Goal: Transaction & Acquisition: Purchase product/service

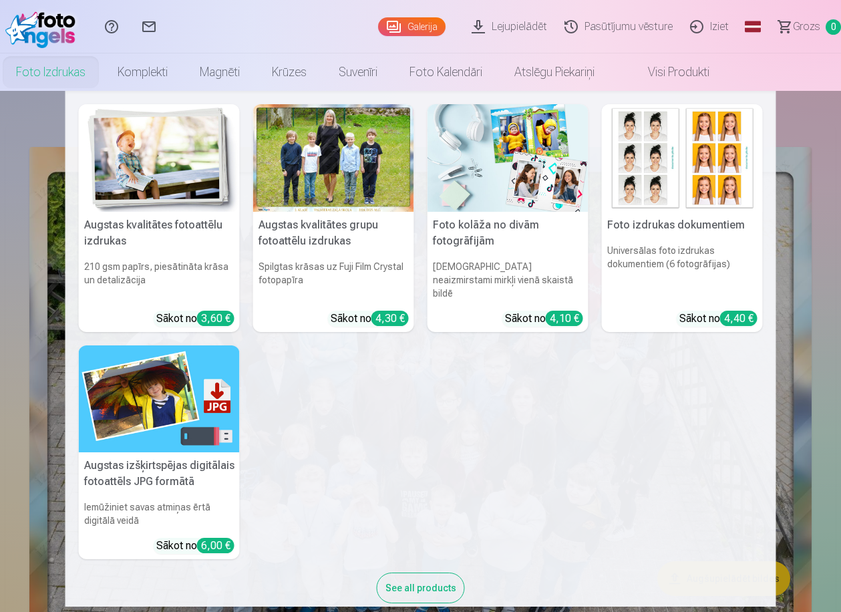
click at [320, 190] on div at bounding box center [333, 158] width 161 height 108
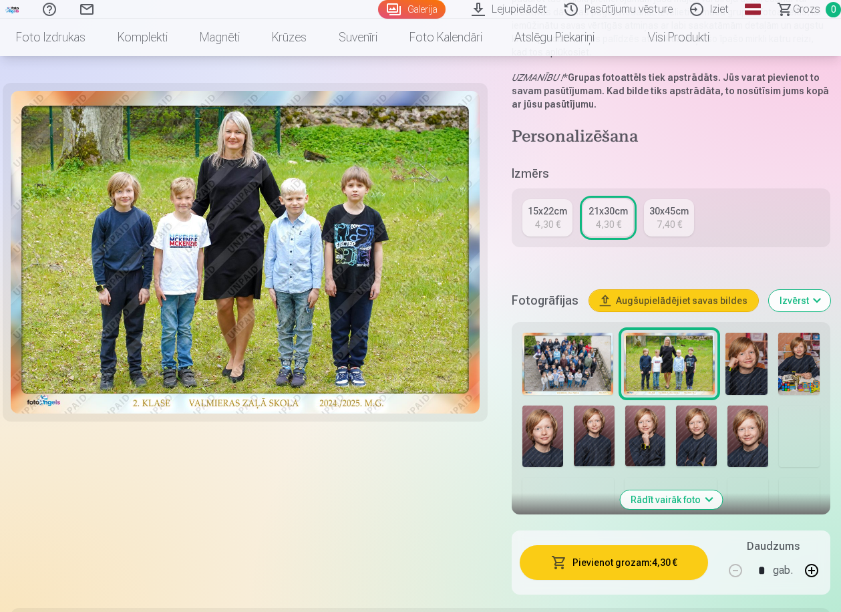
scroll to position [229, 0]
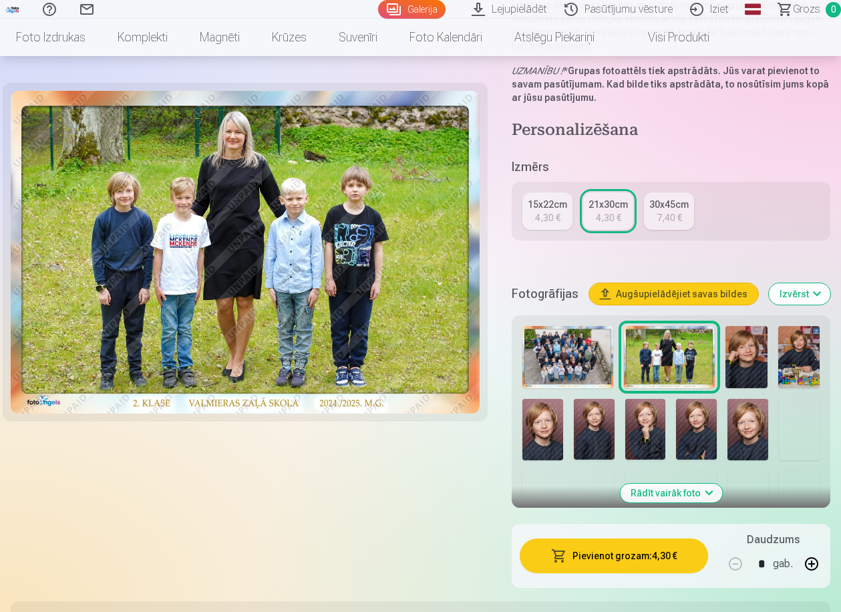
click at [664, 495] on button "Rādīt vairāk foto" at bounding box center [671, 493] width 102 height 19
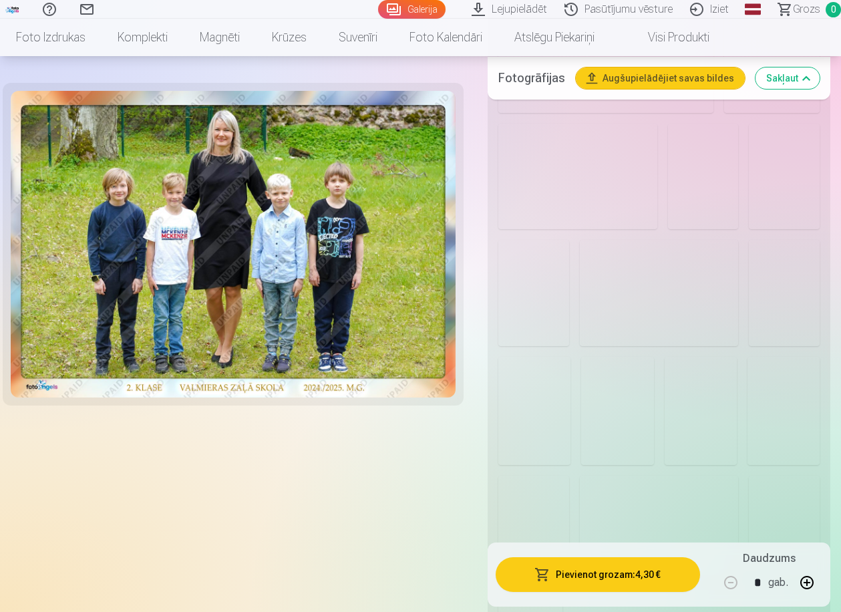
scroll to position [2486, 0]
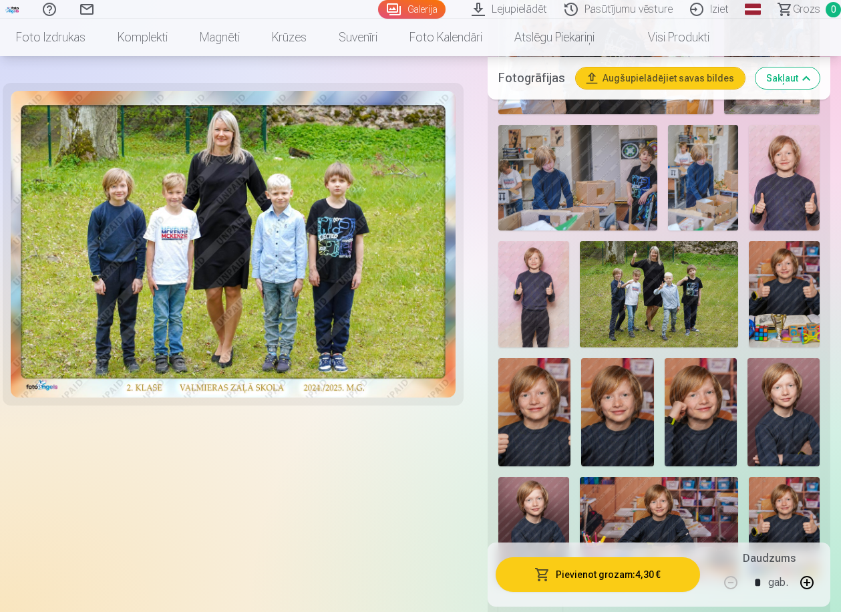
click at [693, 243] on img at bounding box center [659, 294] width 159 height 106
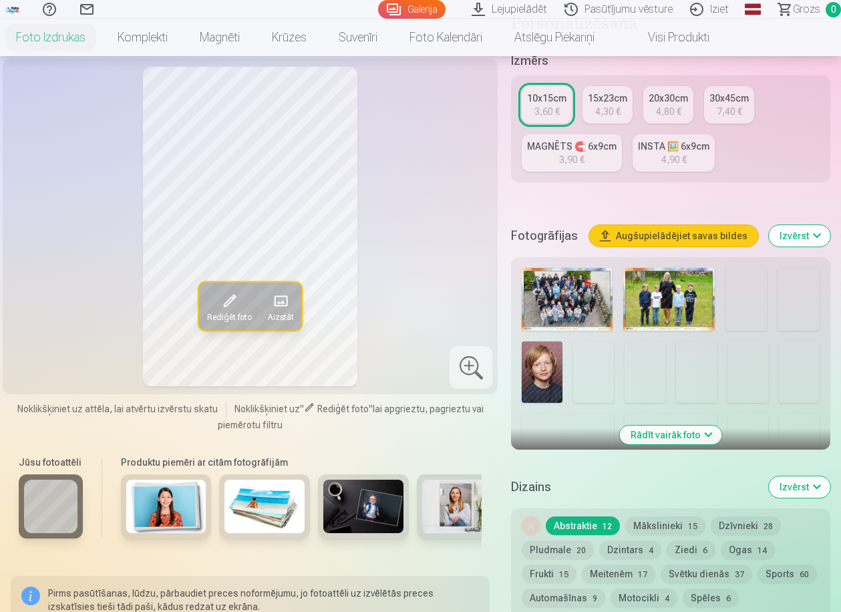
scroll to position [294, 0]
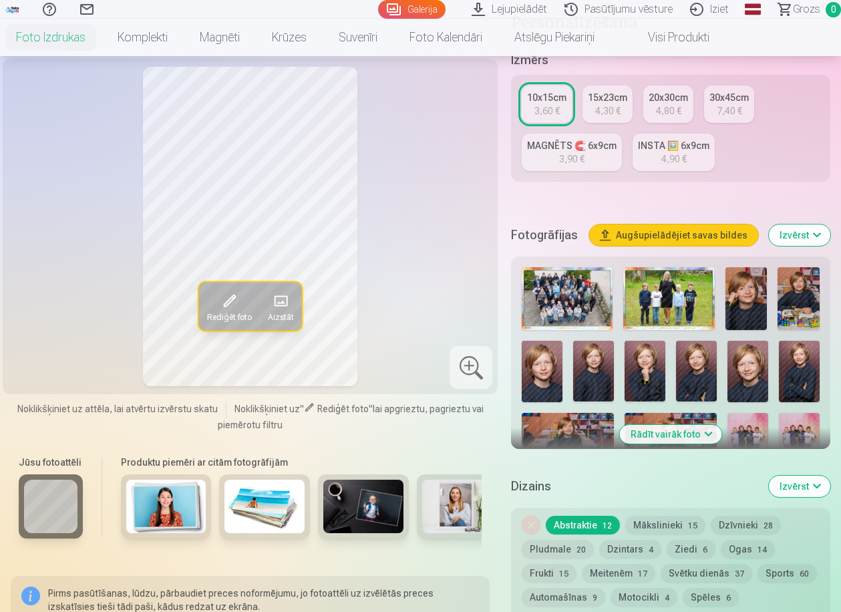
click at [667, 436] on button "Rādīt vairāk foto" at bounding box center [671, 434] width 102 height 19
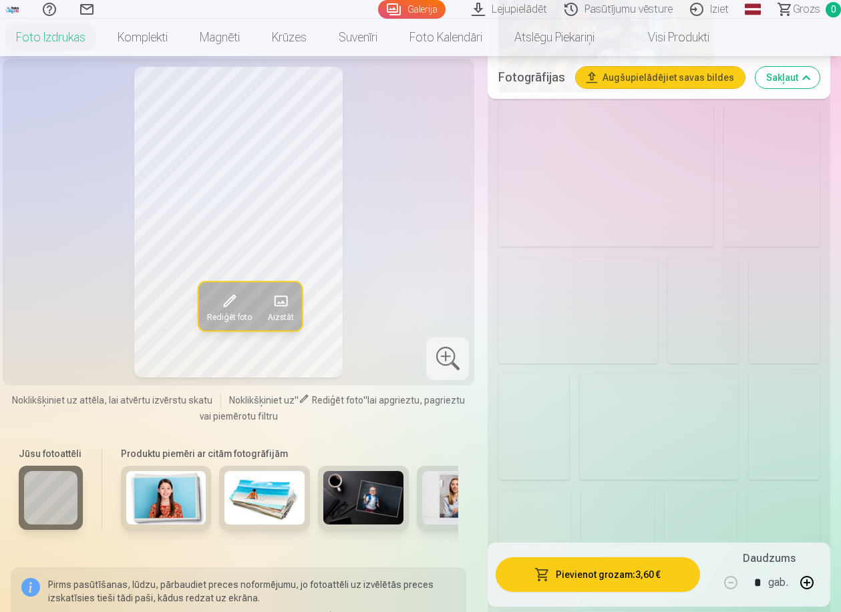
scroll to position [2387, 0]
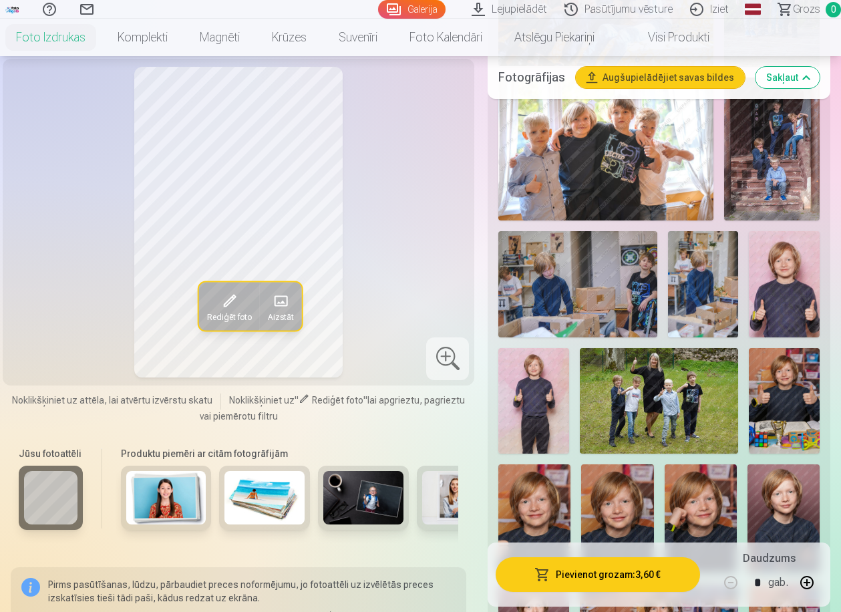
click at [658, 348] on img at bounding box center [659, 401] width 159 height 106
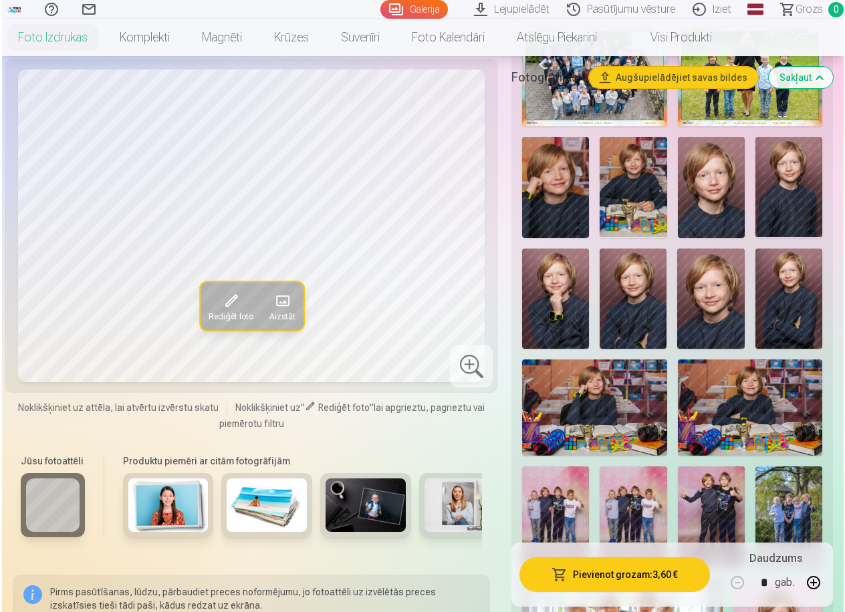
scroll to position [310, 0]
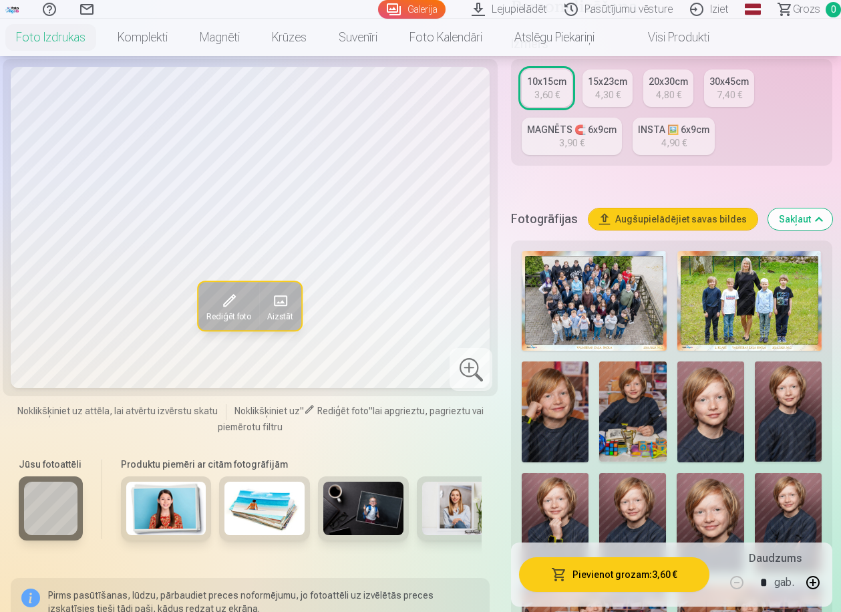
click at [636, 575] on button "Pievienot grozam : 3,60 €" at bounding box center [614, 574] width 190 height 35
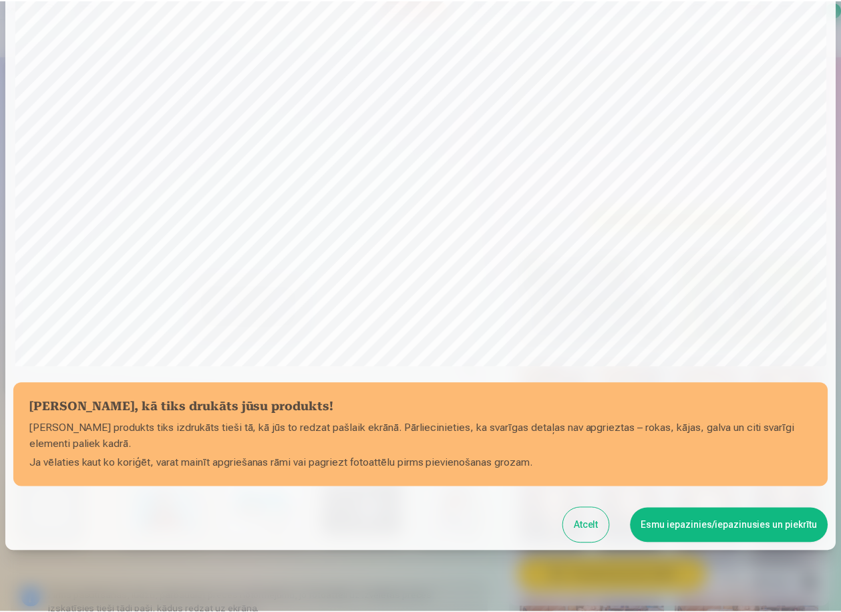
scroll to position [269, 0]
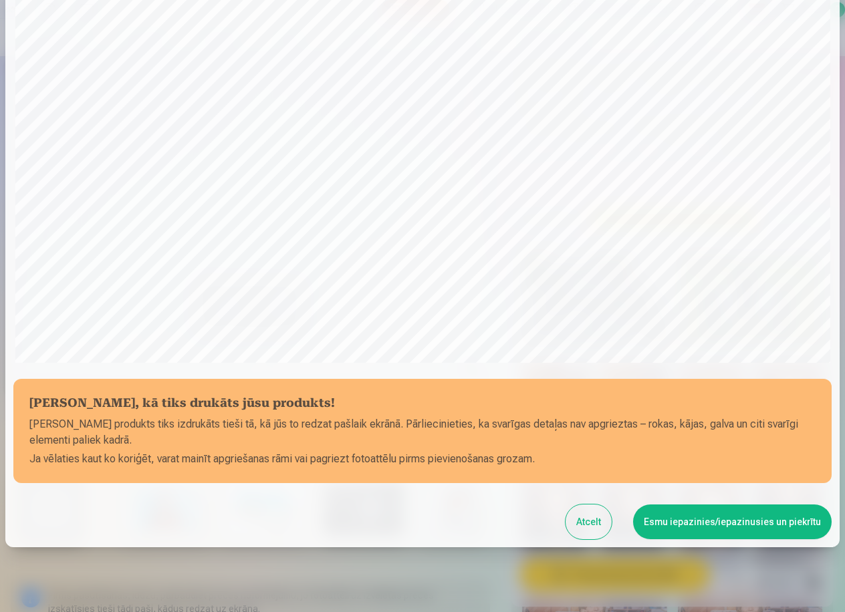
click at [730, 522] on button "Esmu iepazinies/iepazinusies un piekrītu" at bounding box center [732, 522] width 198 height 35
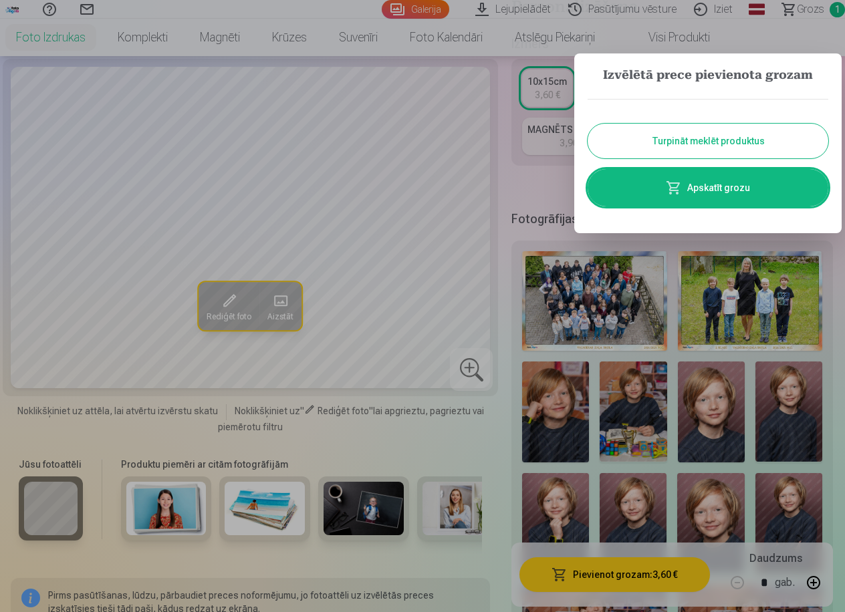
click at [756, 138] on button "Turpināt meklēt produktus" at bounding box center [707, 141] width 241 height 35
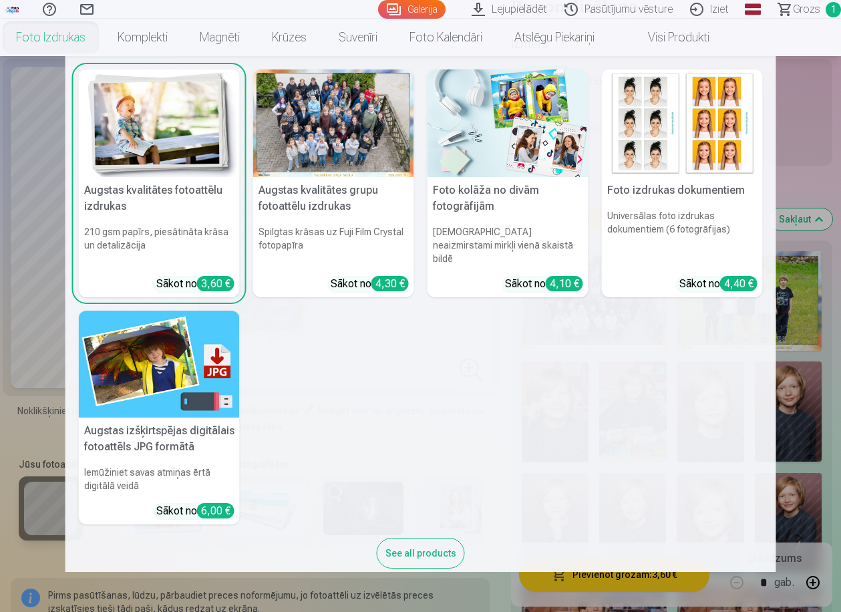
click at [502, 153] on img at bounding box center [508, 124] width 161 height 108
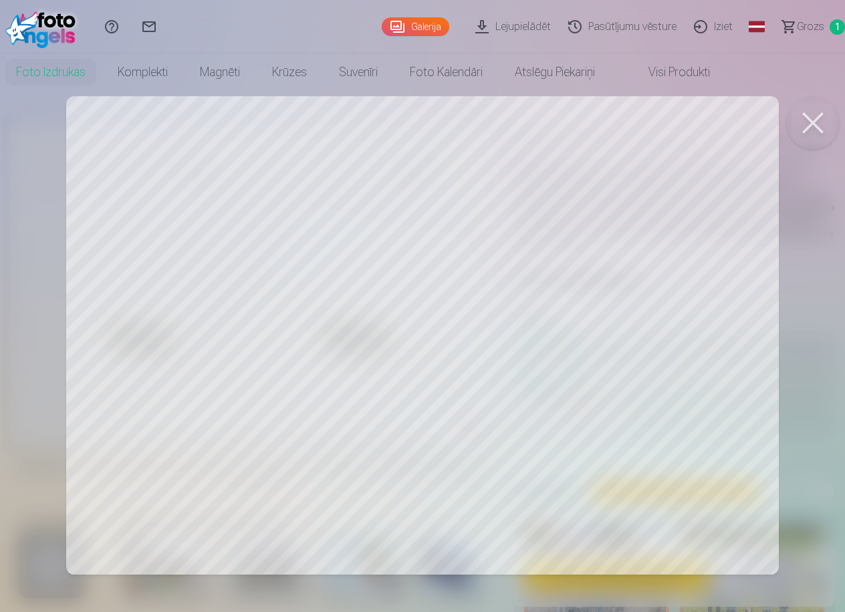
click at [810, 123] on button at bounding box center [812, 122] width 53 height 53
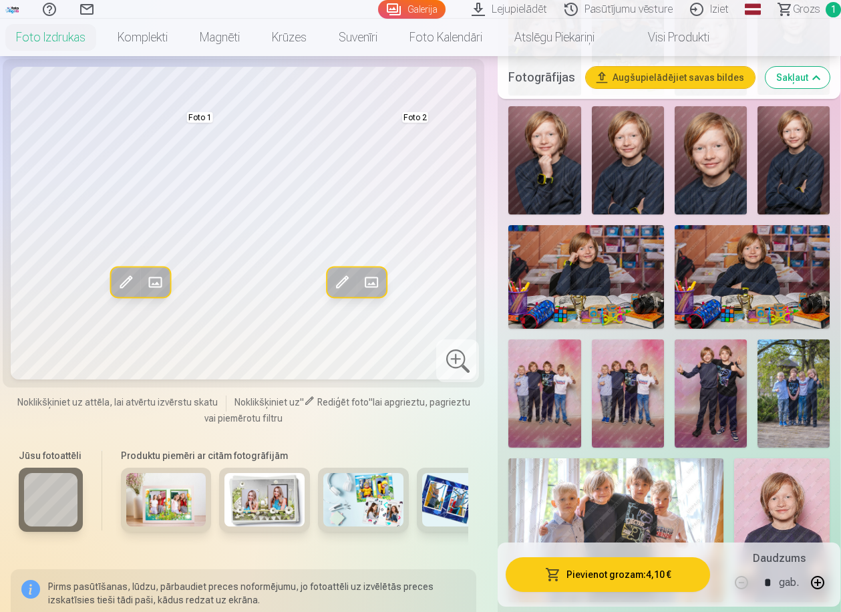
scroll to position [646, 0]
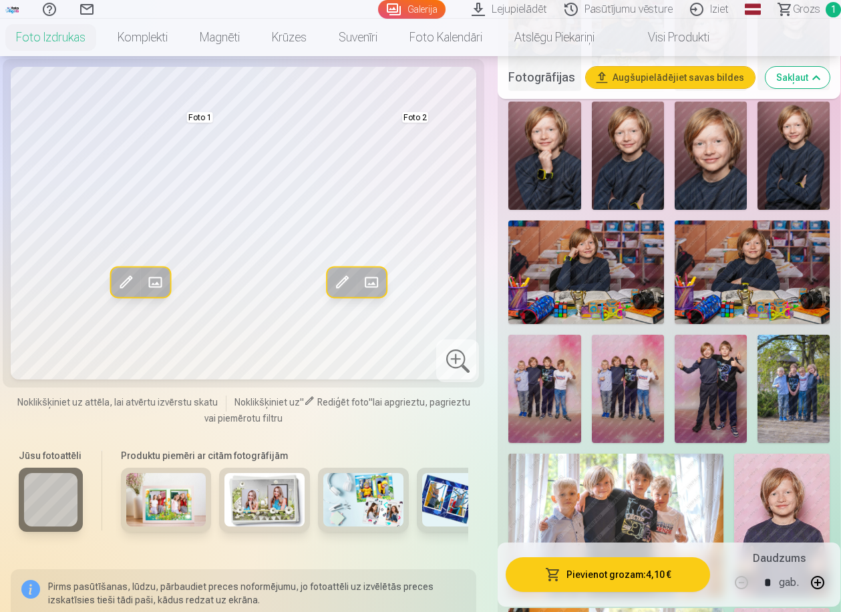
click at [652, 360] on img at bounding box center [628, 389] width 72 height 108
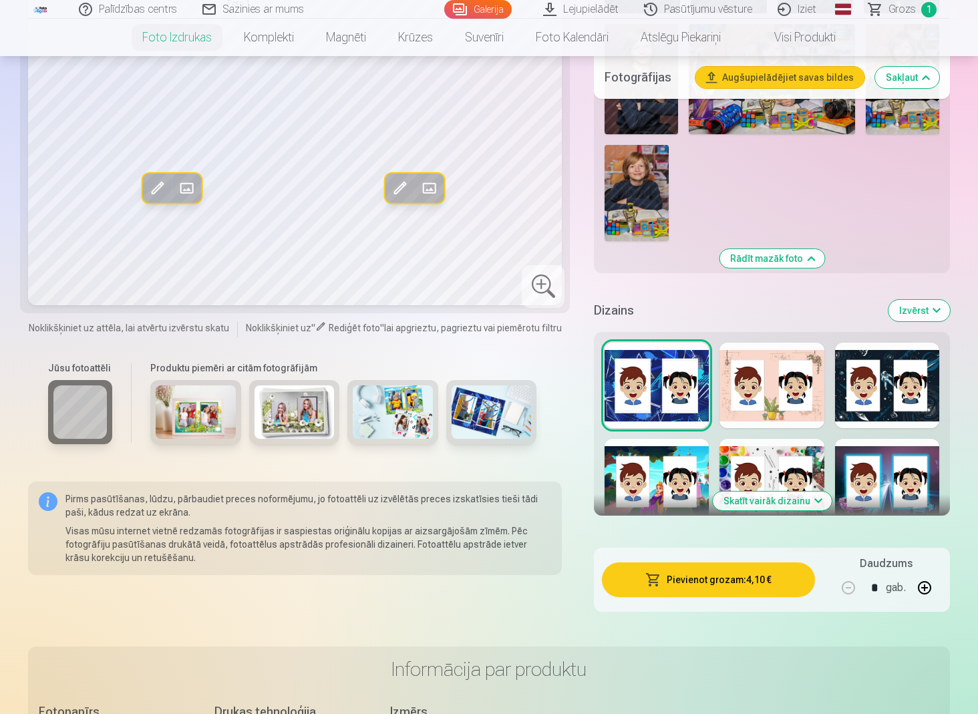
scroll to position [3008, 0]
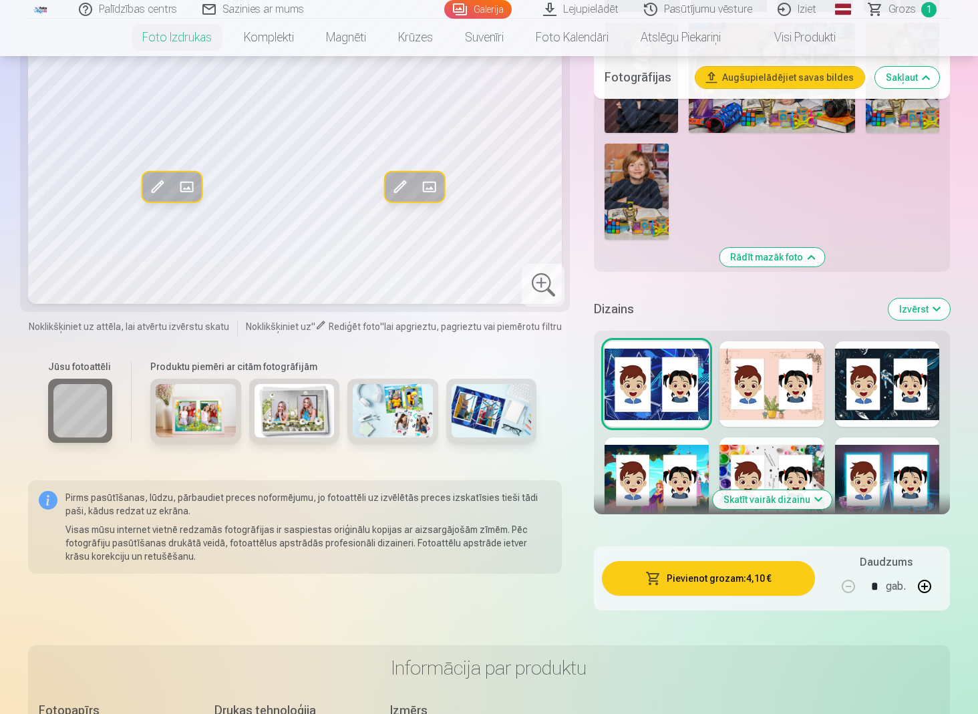
click at [841, 489] on div at bounding box center [887, 481] width 104 height 86
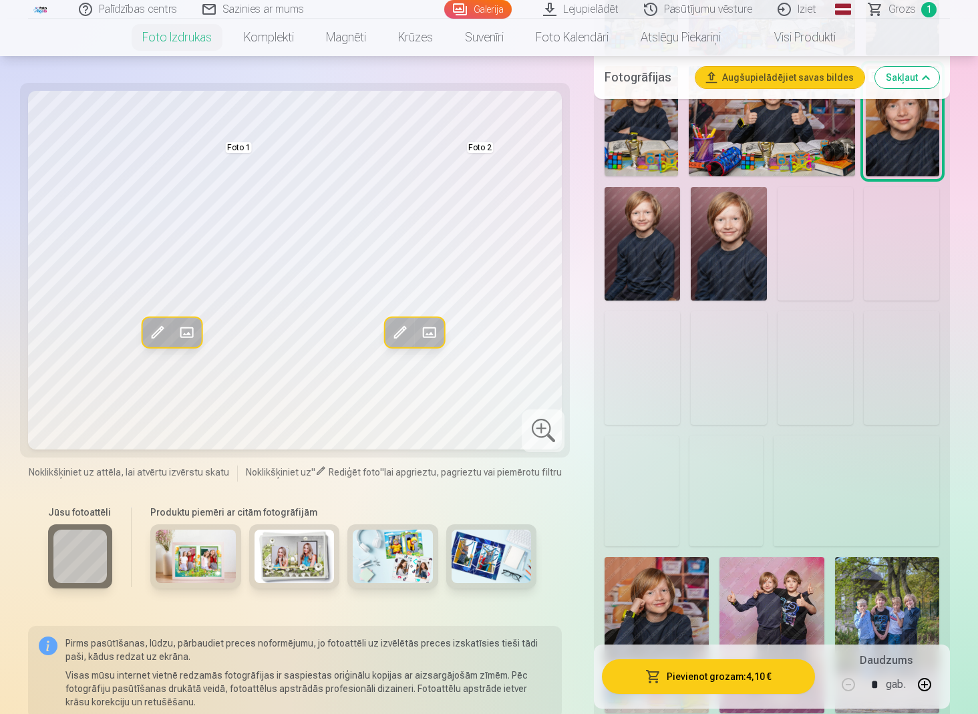
scroll to position [1616, 0]
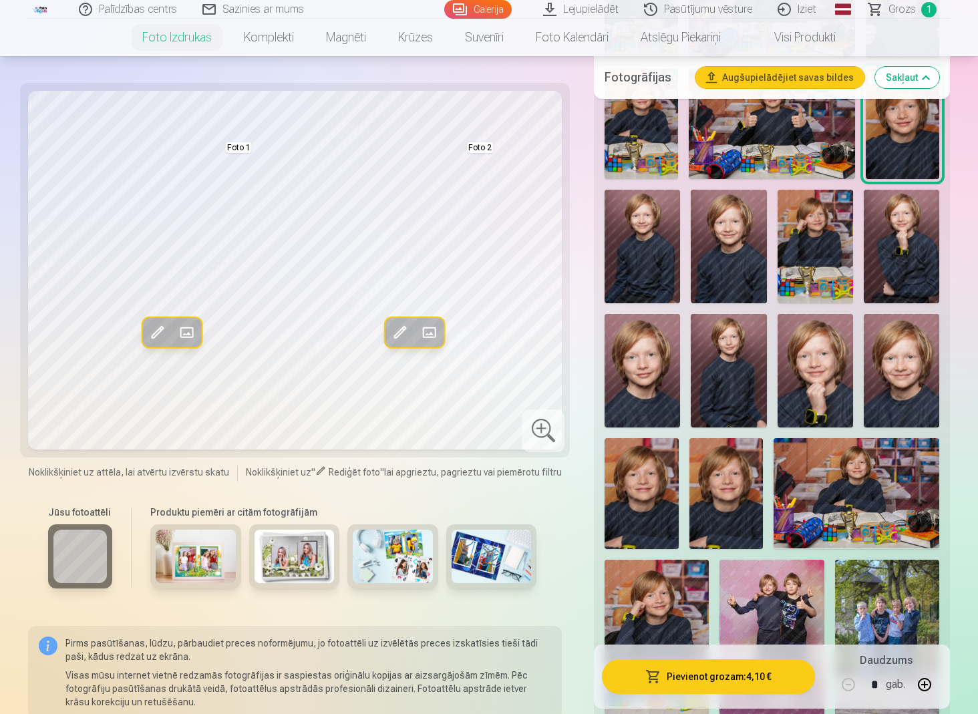
click at [662, 275] on img at bounding box center [643, 247] width 76 height 114
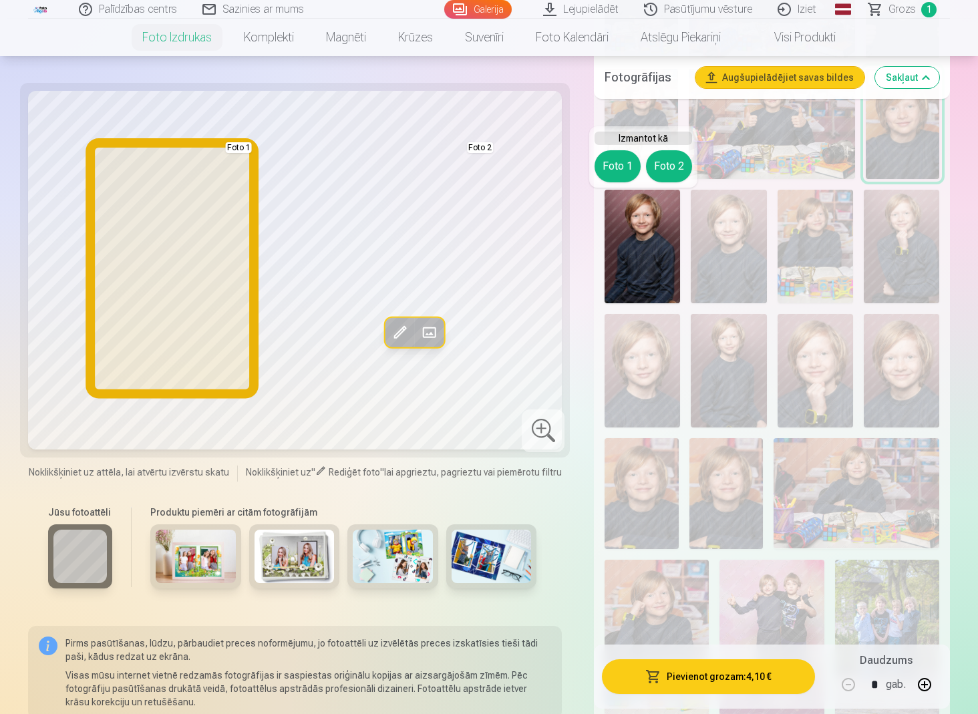
click at [616, 162] on button "Foto 1" at bounding box center [618, 166] width 46 height 32
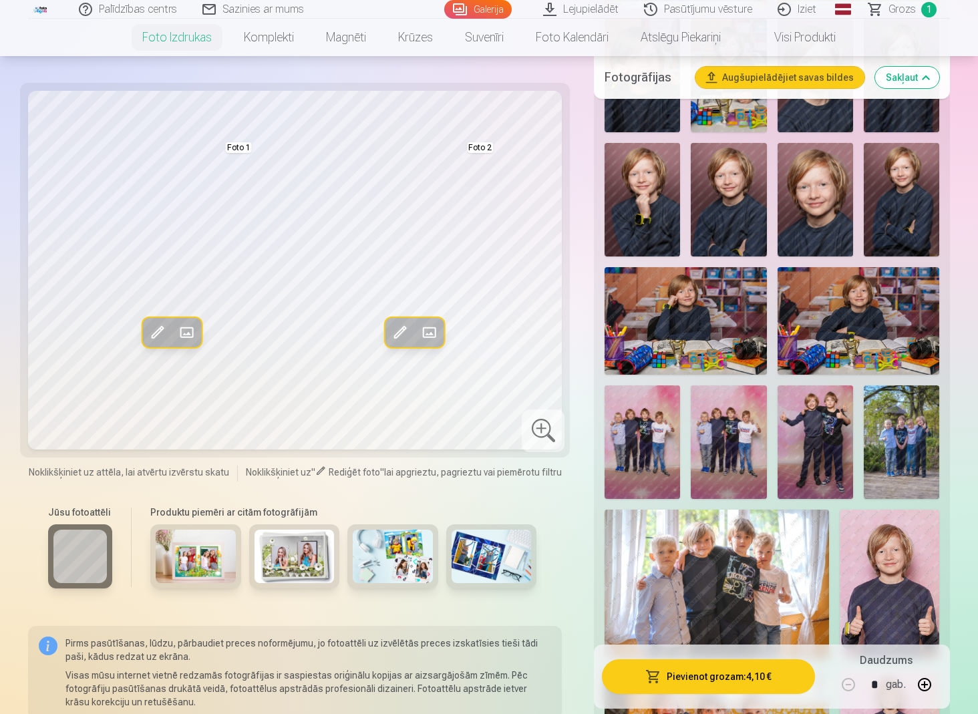
scroll to position [517, 0]
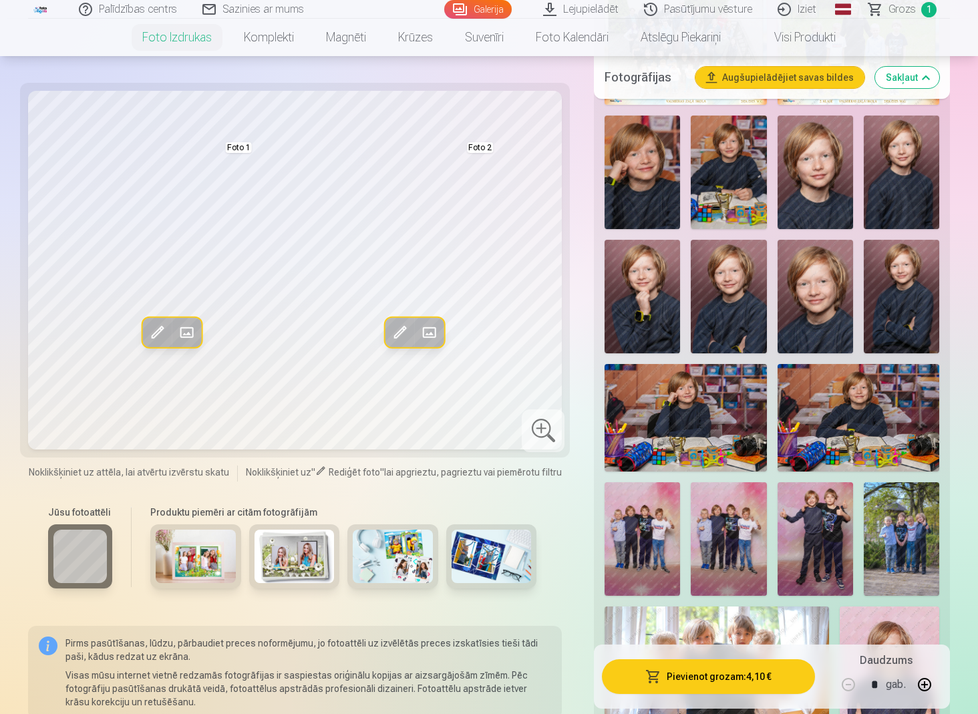
click at [729, 147] on img at bounding box center [729, 173] width 76 height 114
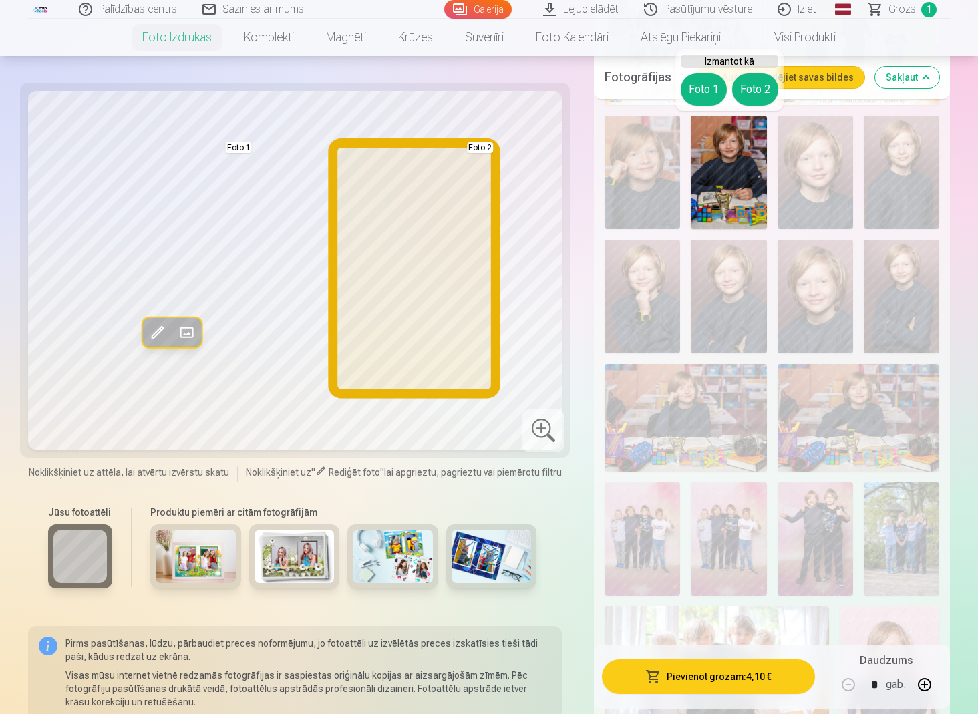
click at [754, 85] on button "Foto 2" at bounding box center [755, 90] width 46 height 32
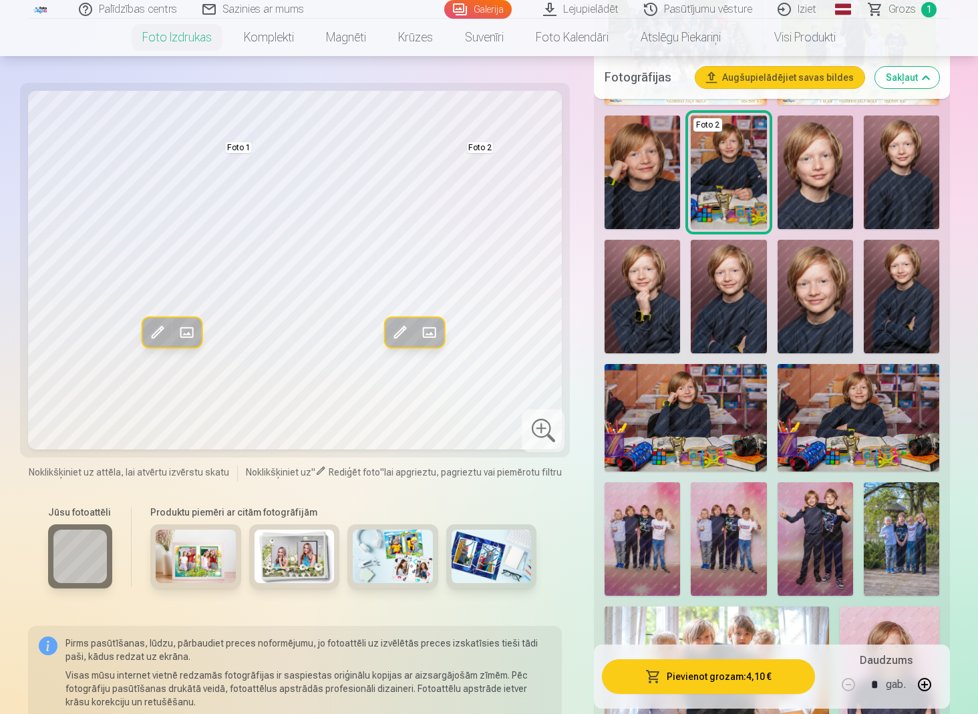
click at [646, 308] on img at bounding box center [643, 297] width 76 height 114
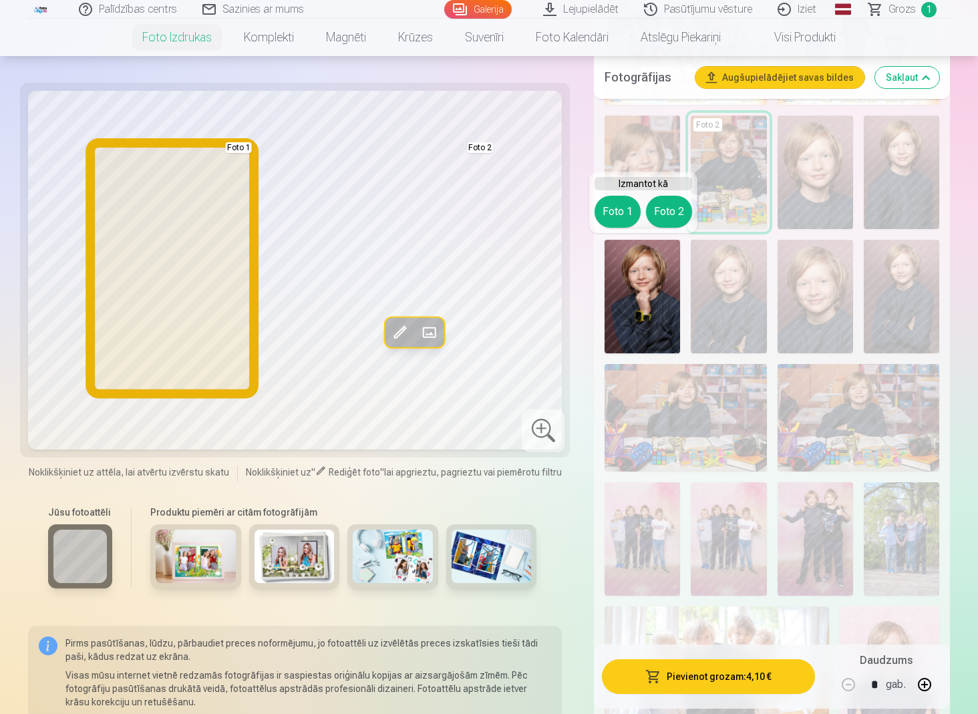
click at [606, 215] on button "Foto 1" at bounding box center [618, 212] width 46 height 32
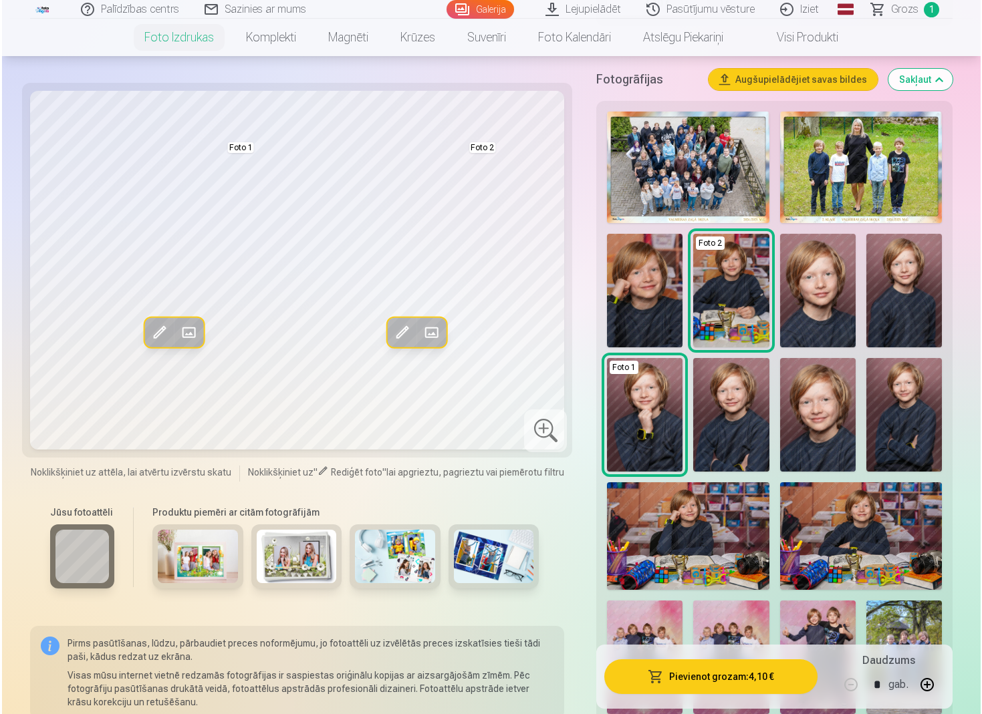
scroll to position [388, 0]
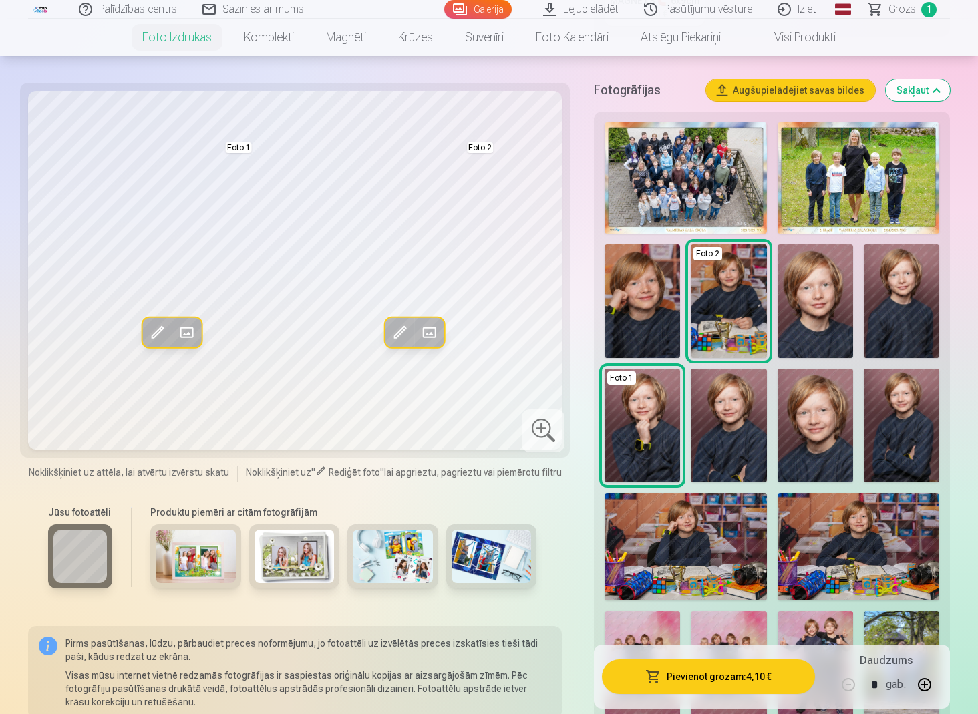
click at [841, 442] on img at bounding box center [902, 426] width 76 height 114
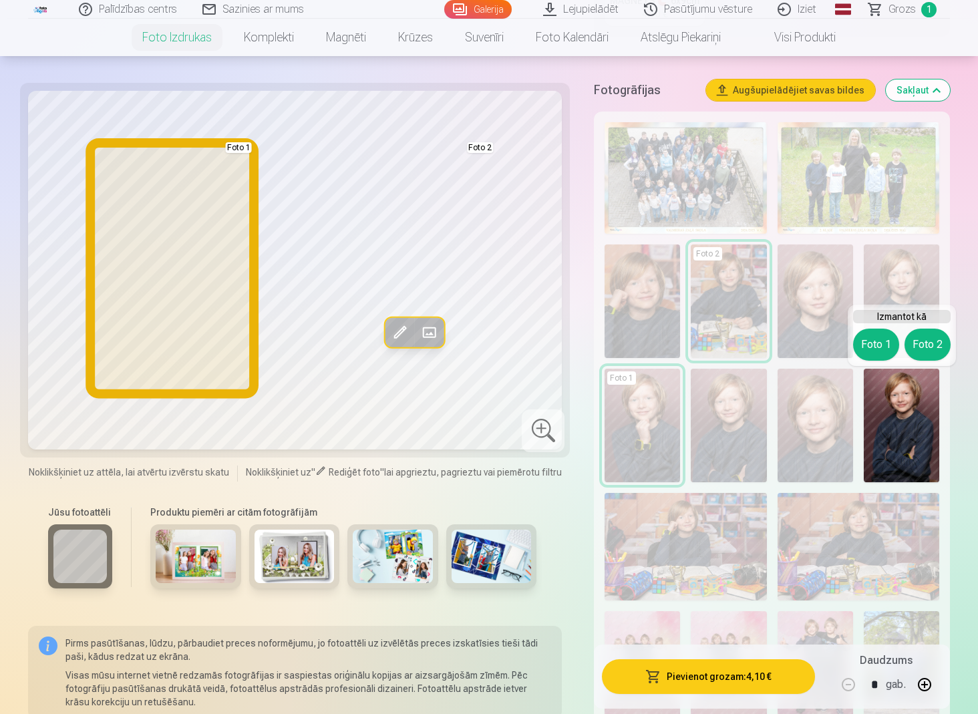
click at [841, 342] on button "Foto 1" at bounding box center [876, 345] width 46 height 32
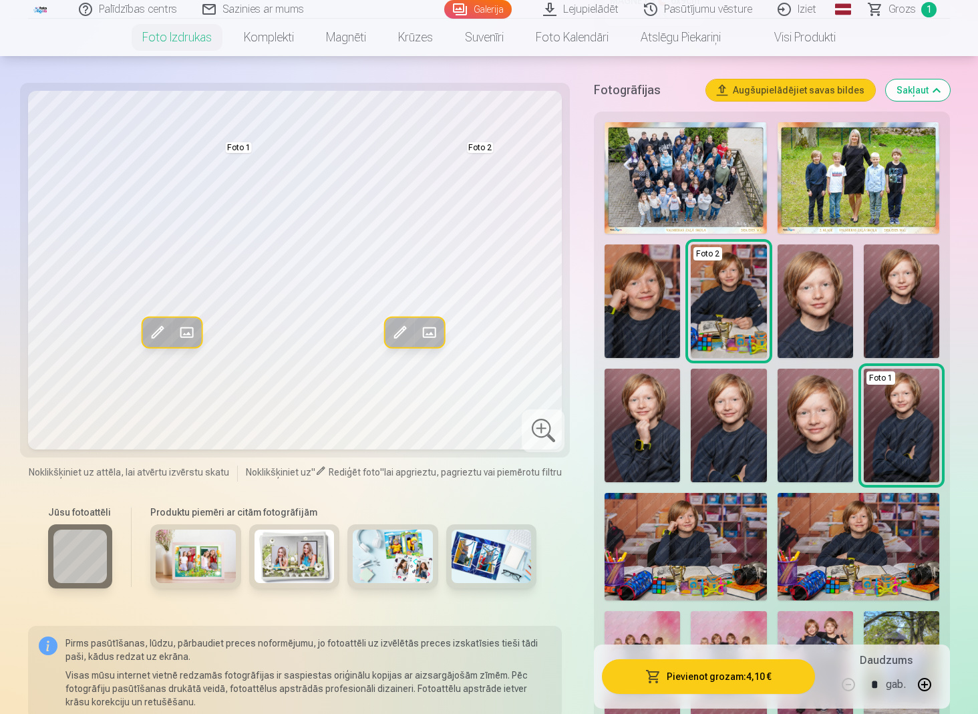
click at [645, 442] on img at bounding box center [643, 426] width 76 height 114
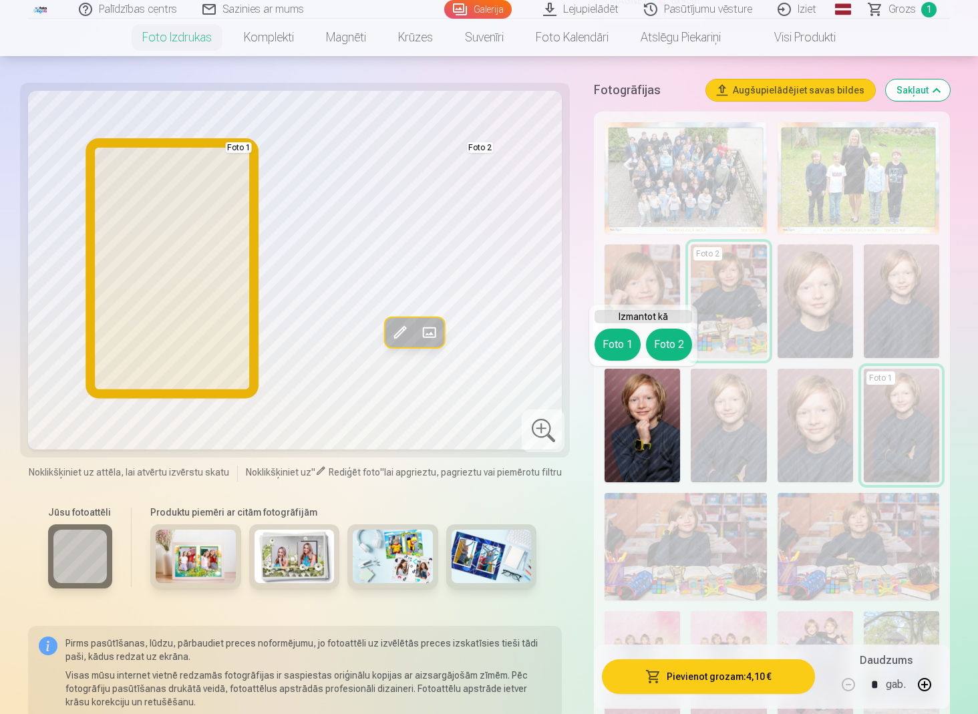
click at [618, 350] on button "Foto 1" at bounding box center [618, 345] width 46 height 32
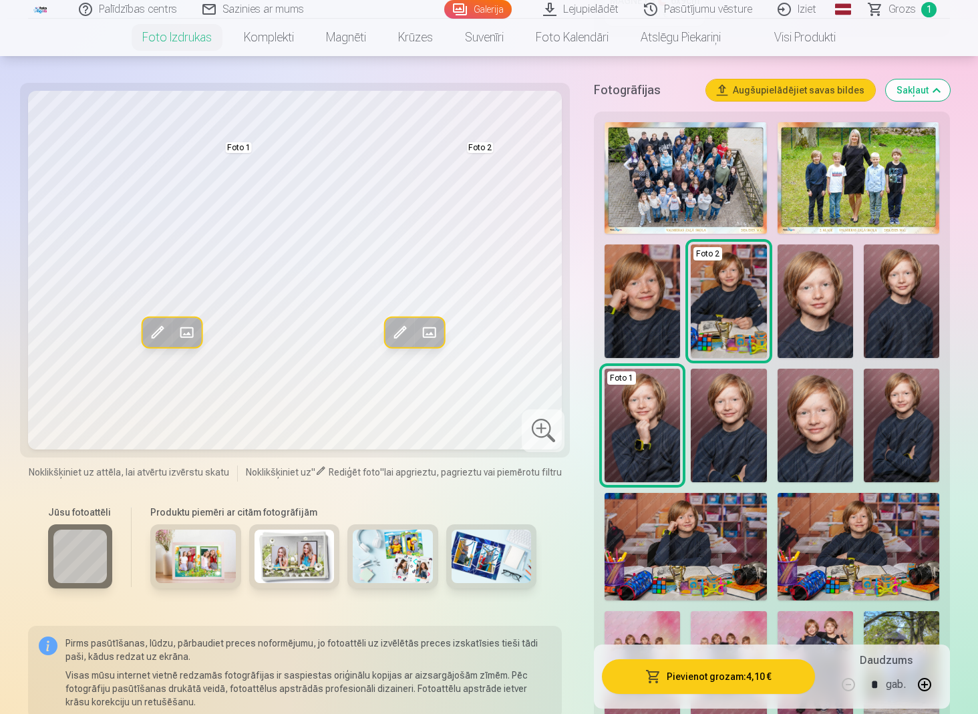
click at [702, 612] on button "Pievienot grozam : 4,10 €" at bounding box center [708, 677] width 213 height 35
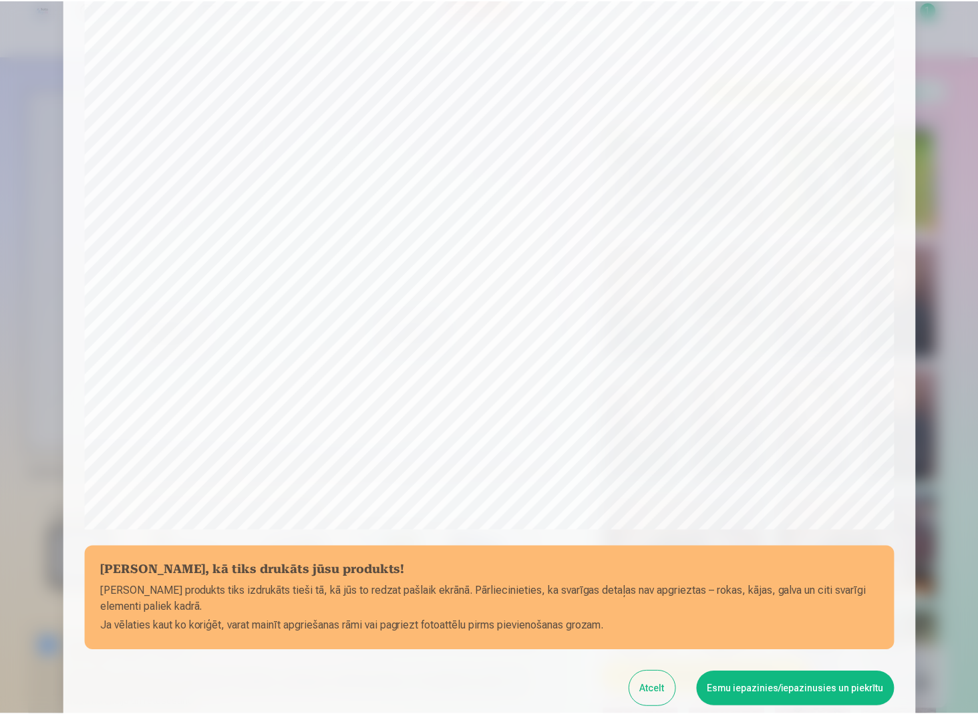
scroll to position [125, 0]
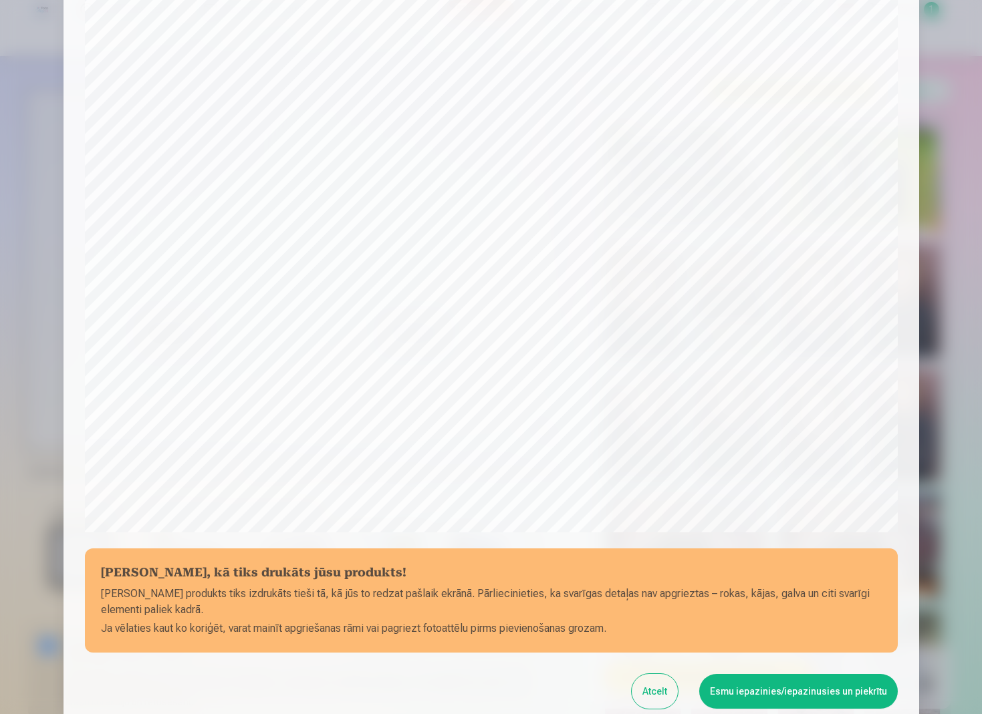
click at [775, 612] on button "Esmu iepazinies/iepazinusies un piekrītu" at bounding box center [798, 691] width 198 height 35
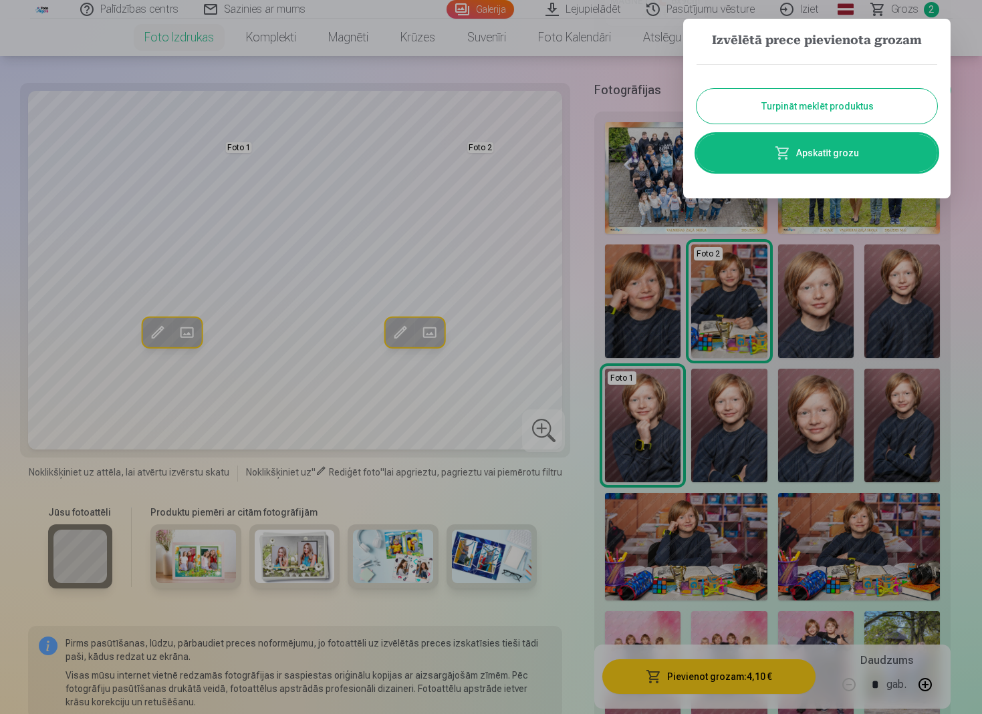
click at [841, 110] on button "Turpināt meklēt produktus" at bounding box center [816, 106] width 241 height 35
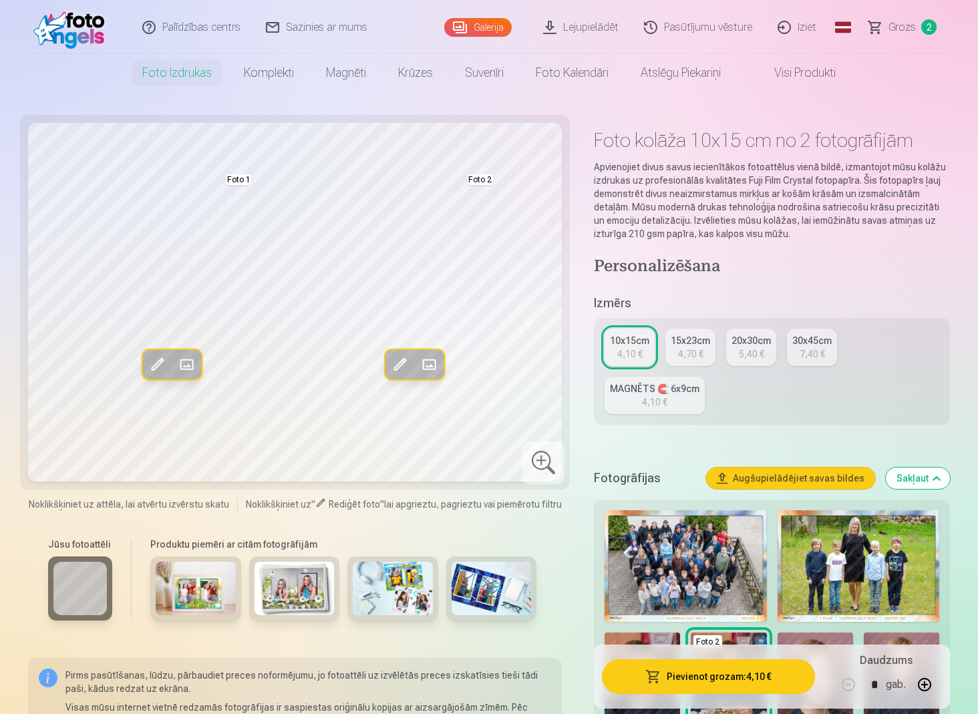
scroll to position [0, 0]
click at [576, 33] on link "Lejupielādēt" at bounding box center [581, 26] width 101 height 53
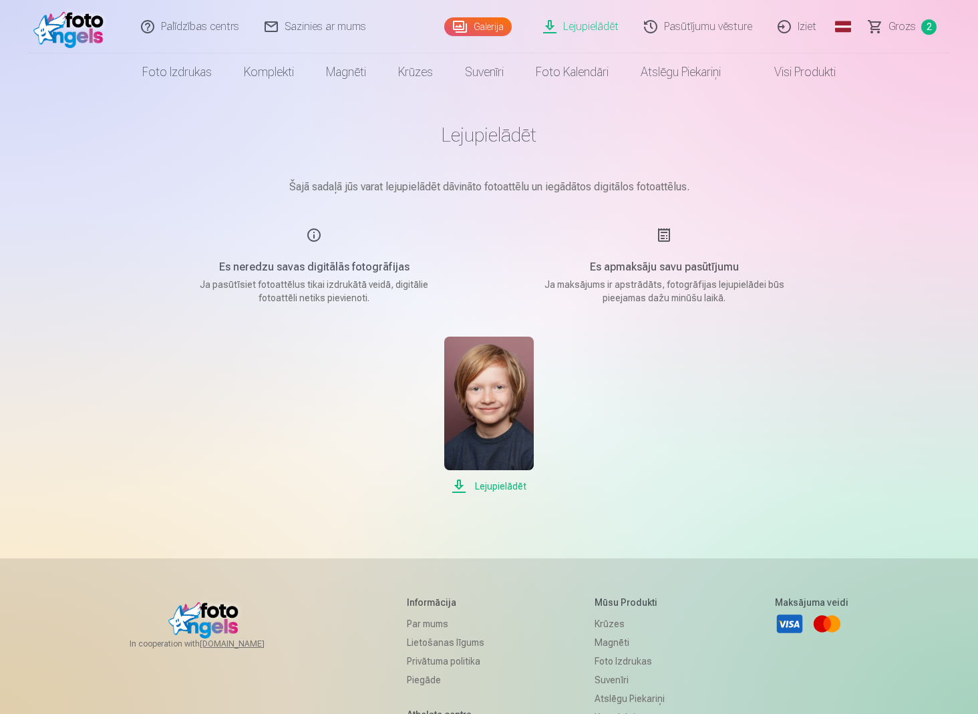
click at [498, 26] on link "Galerija" at bounding box center [477, 26] width 67 height 19
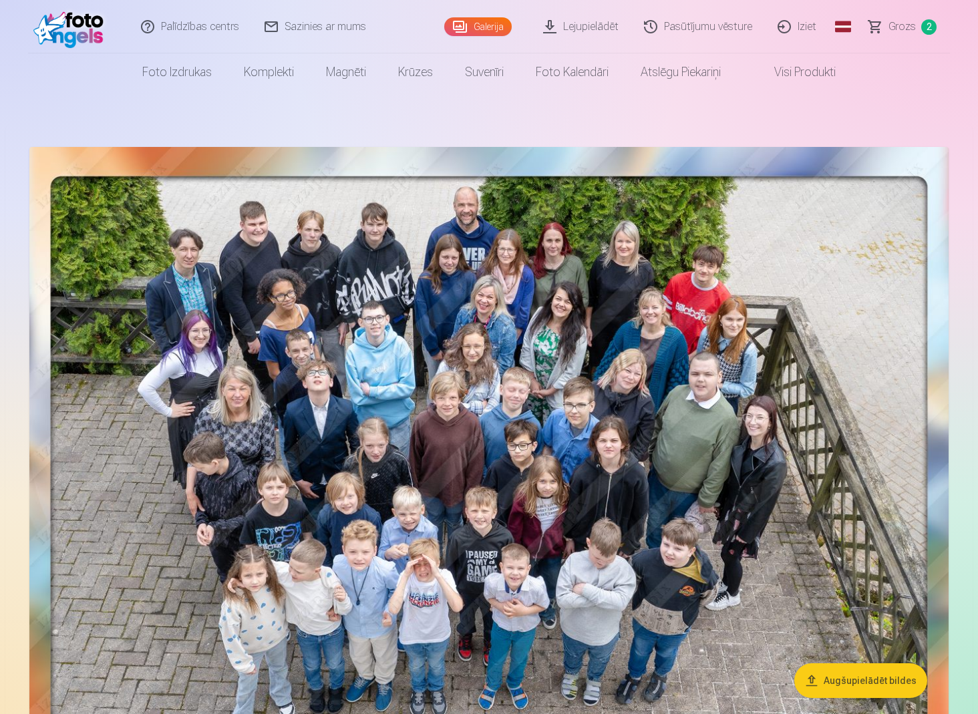
click at [841, 23] on span "Grozs" at bounding box center [902, 27] width 27 height 16
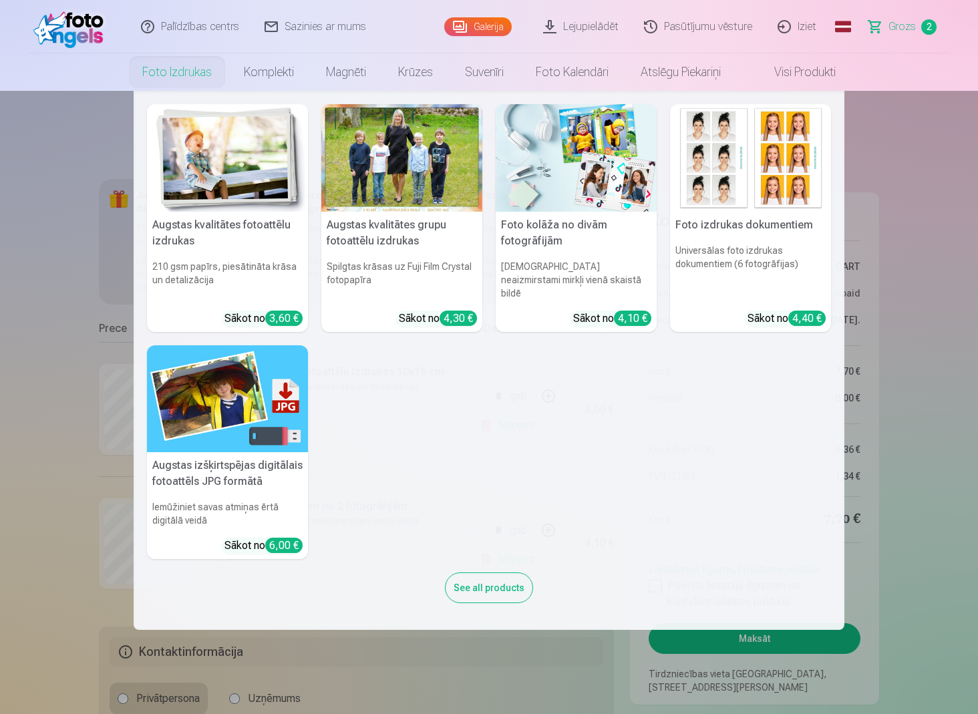
click at [174, 74] on link "Foto izdrukas" at bounding box center [177, 71] width 102 height 37
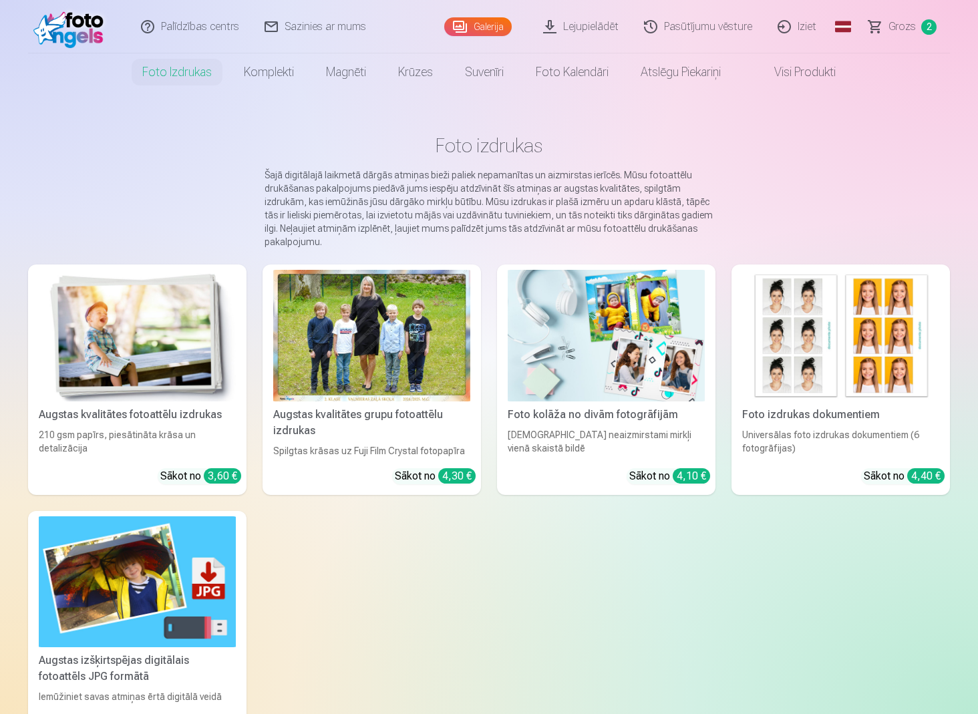
click at [675, 612] on div "Augstas kvalitātes fotoattēlu izdrukas 210 gsm papīrs, piesātināta krāsa un det…" at bounding box center [489, 503] width 922 height 477
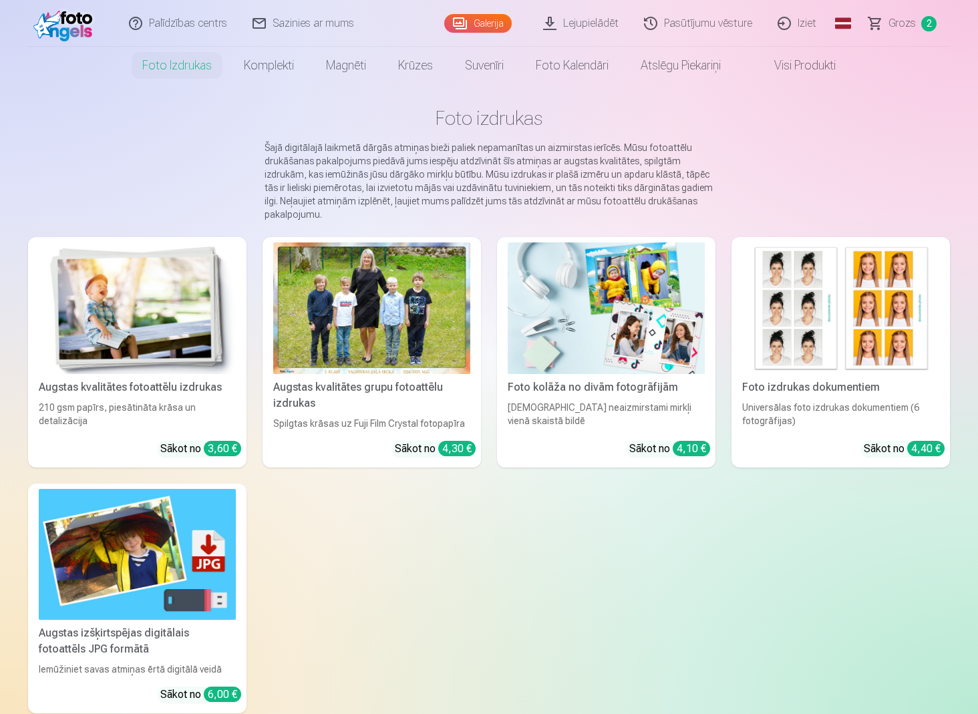
scroll to position [38, 0]
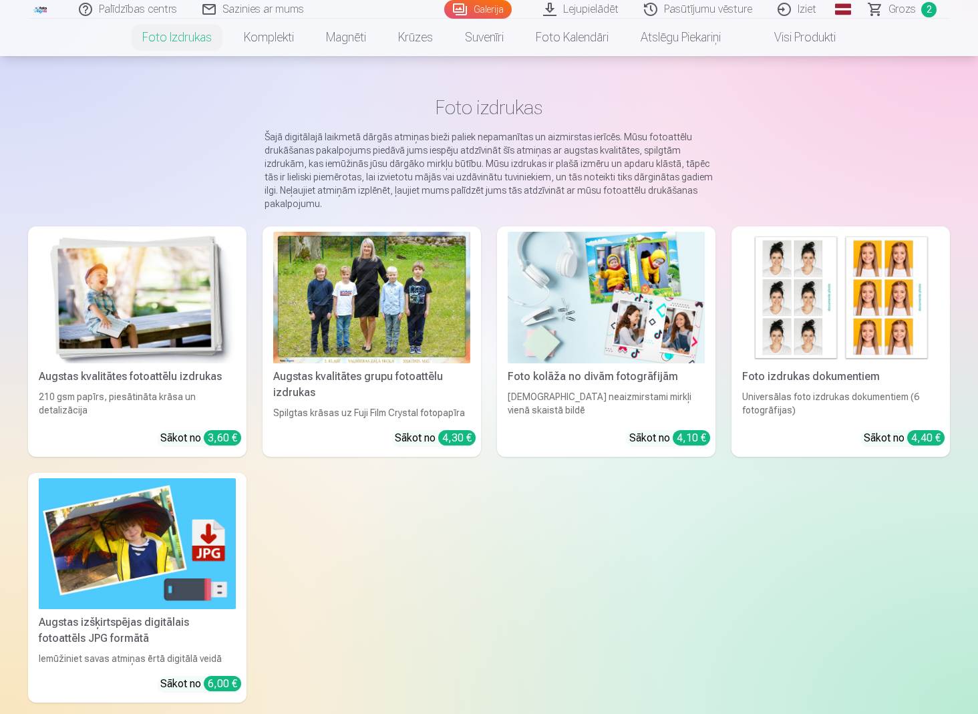
click at [176, 612] on div "Augstas izšķirtspējas digitālais fotoattēls JPG formātā" at bounding box center [137, 631] width 208 height 32
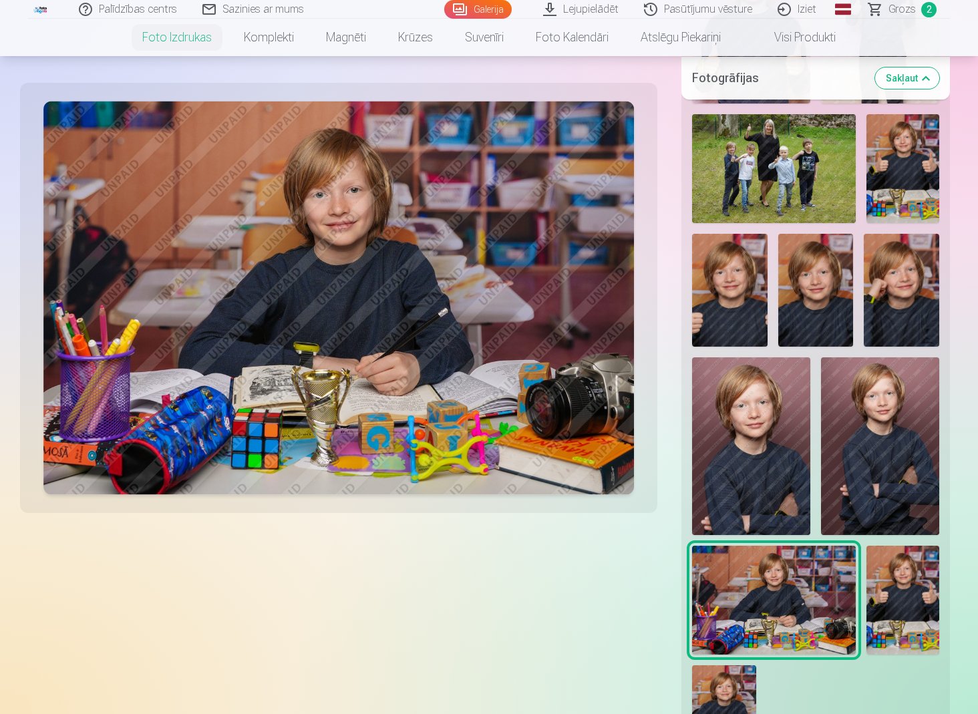
scroll to position [3390, 0]
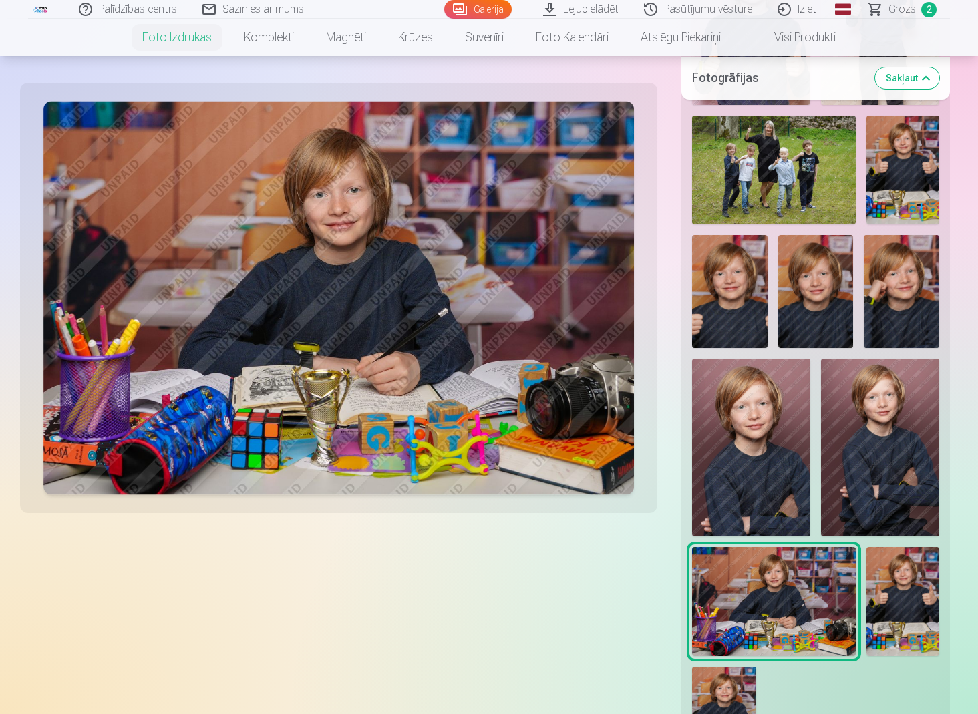
click at [761, 402] on img at bounding box center [751, 448] width 118 height 178
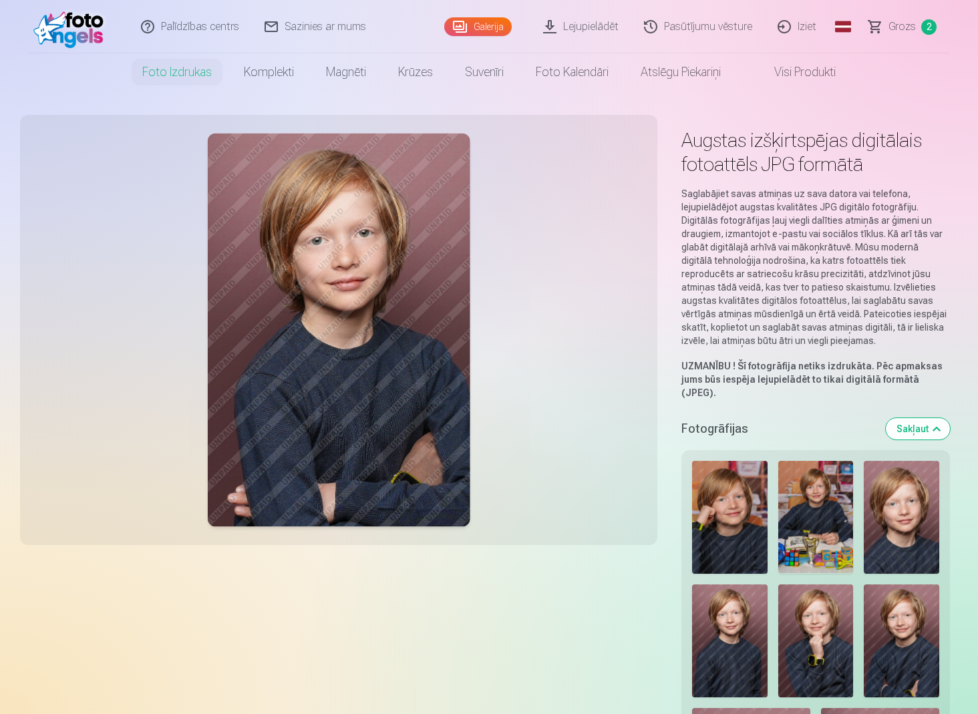
scroll to position [0, 0]
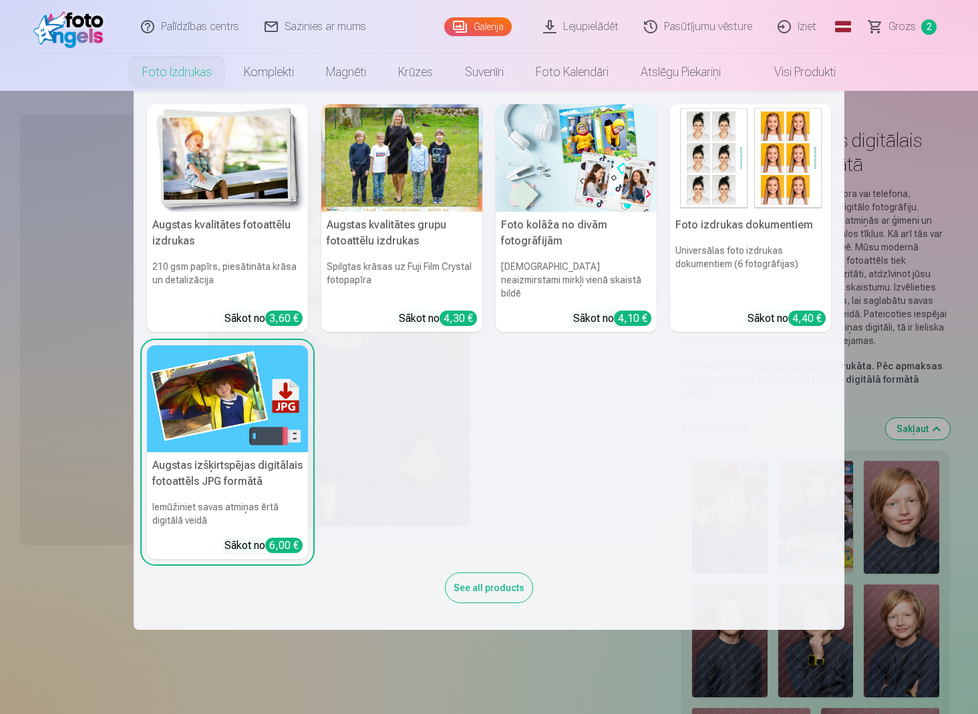
click at [235, 227] on h5 "Augstas kvalitātes fotoattēlu izdrukas" at bounding box center [227, 233] width 161 height 43
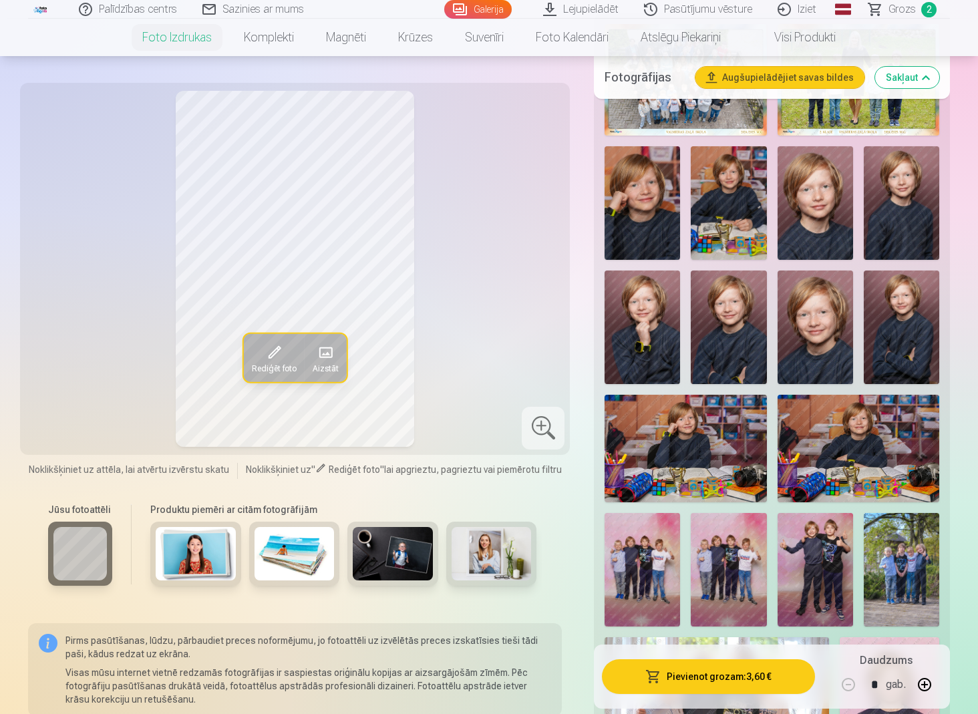
scroll to position [521, 0]
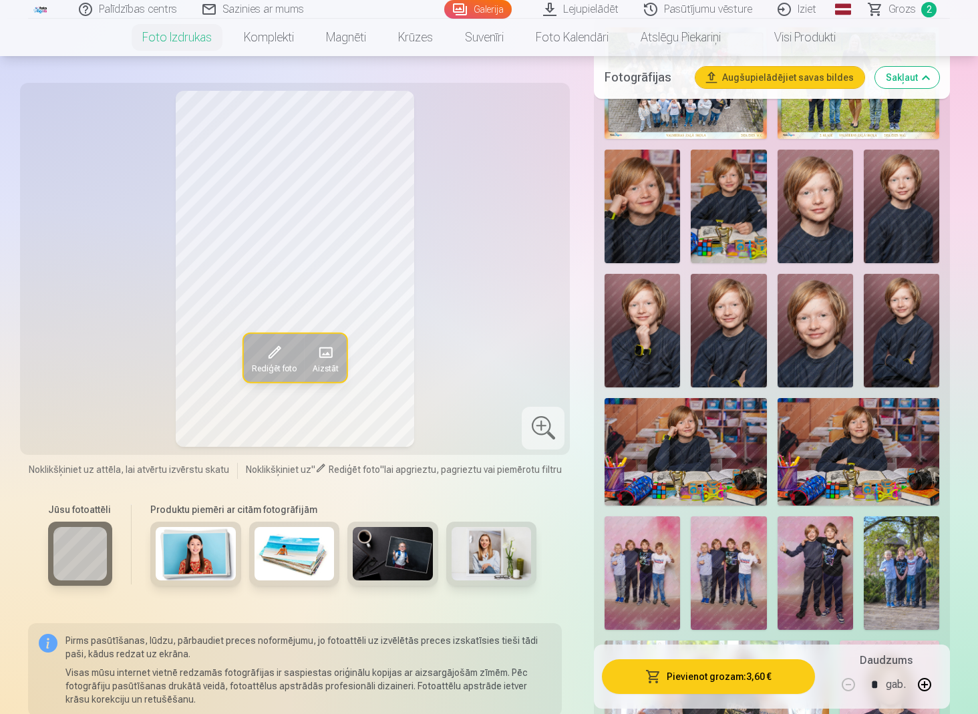
click at [841, 221] on img at bounding box center [902, 207] width 76 height 114
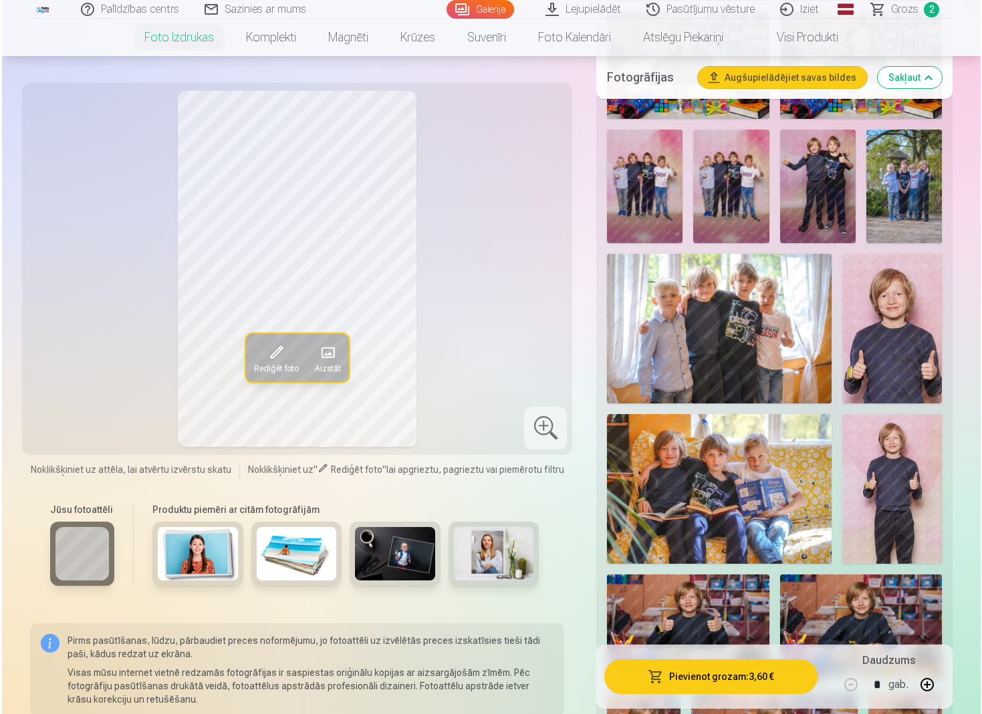
scroll to position [905, 0]
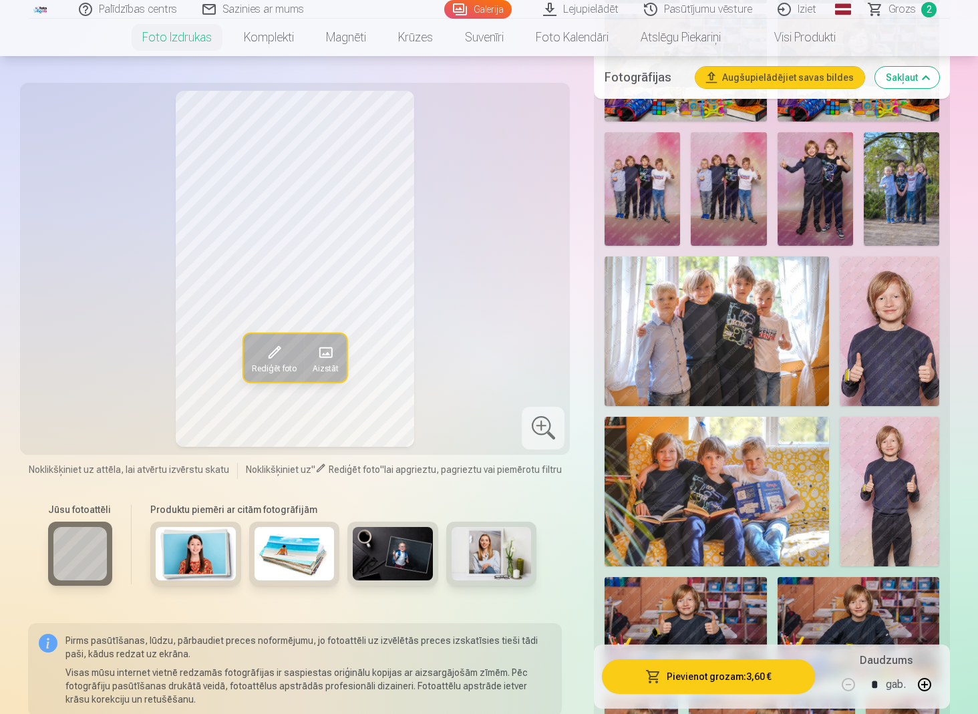
click at [739, 612] on button "Pievienot grozam : 3,60 €" at bounding box center [708, 677] width 213 height 35
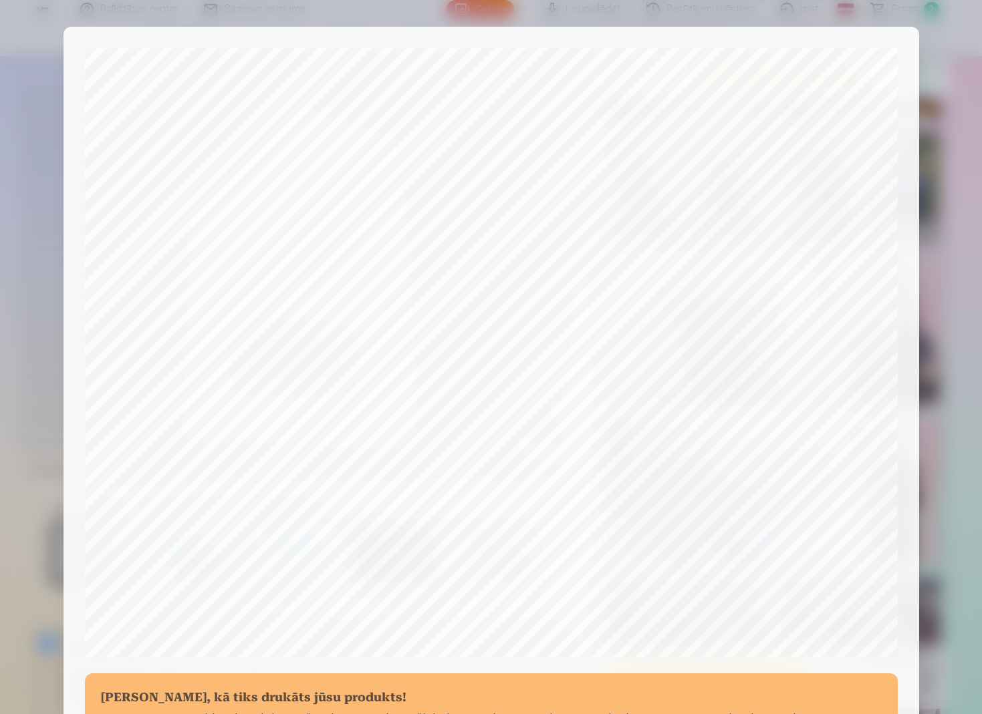
scroll to position [248, 0]
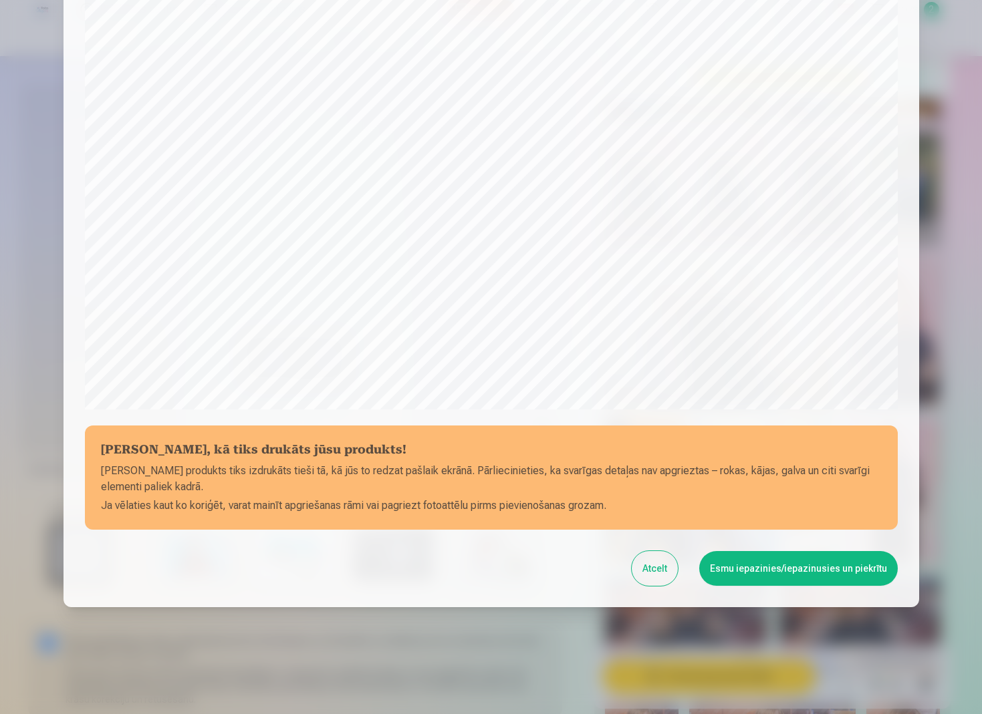
click at [752, 587] on div "Pārbaudiet, kā tiks drukāts jūsu produkts! Jūsu produkts tiks izdrukāts tieši t…" at bounding box center [490, 193] width 855 height 829
click at [785, 581] on button "Esmu iepazinies/iepazinusies un piekrītu" at bounding box center [798, 568] width 198 height 35
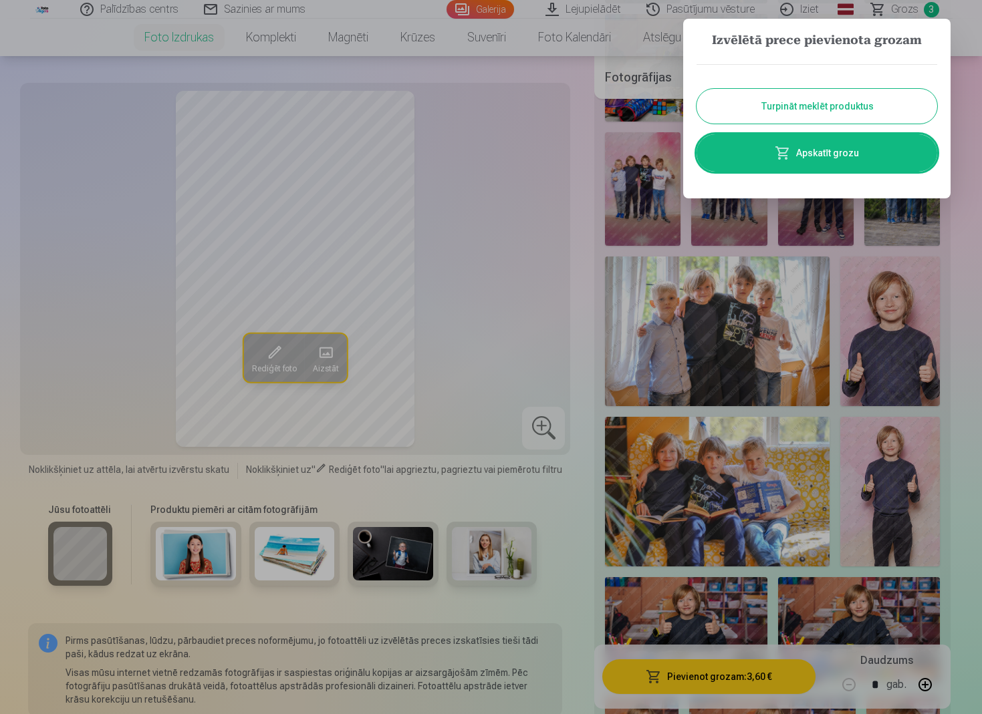
click at [835, 112] on button "Turpināt meklēt produktus" at bounding box center [816, 106] width 241 height 35
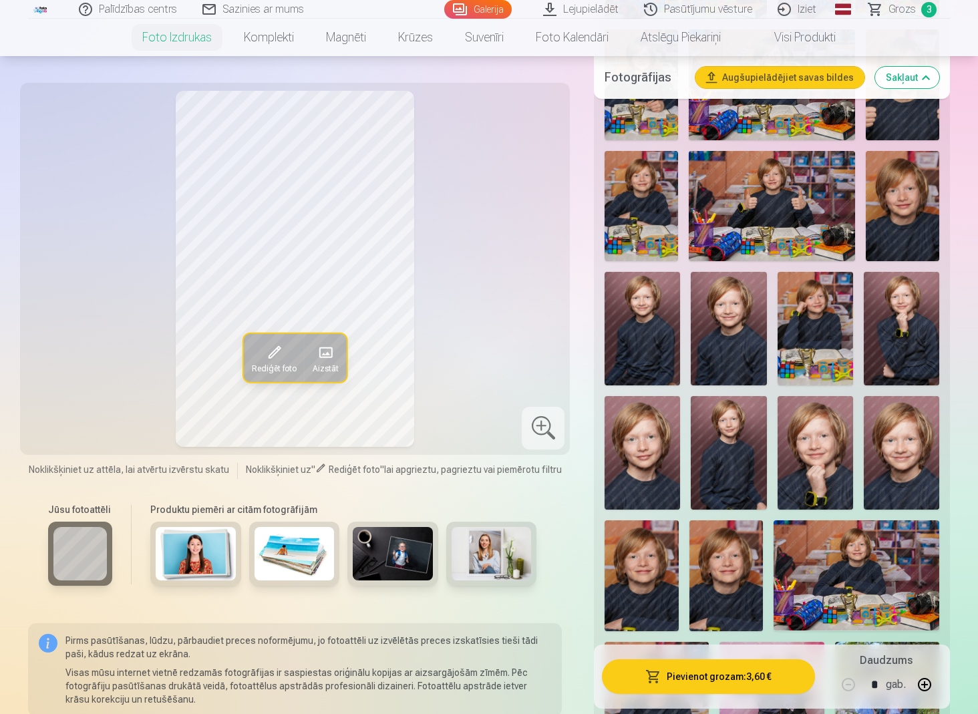
scroll to position [1568, 0]
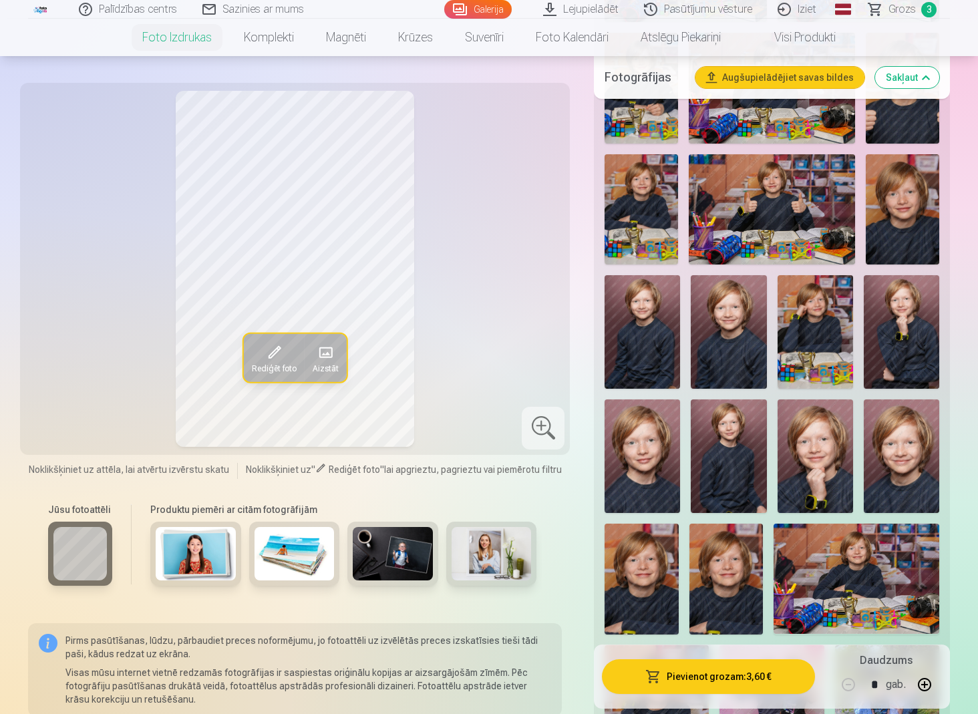
click at [841, 583] on img at bounding box center [857, 579] width 166 height 110
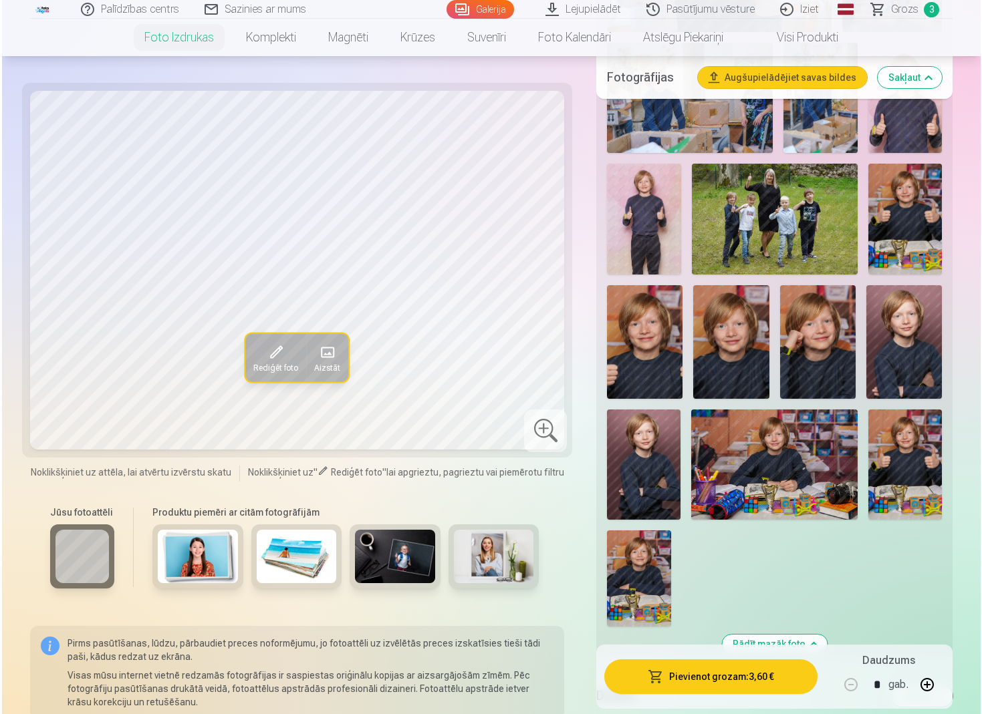
scroll to position [2661, 0]
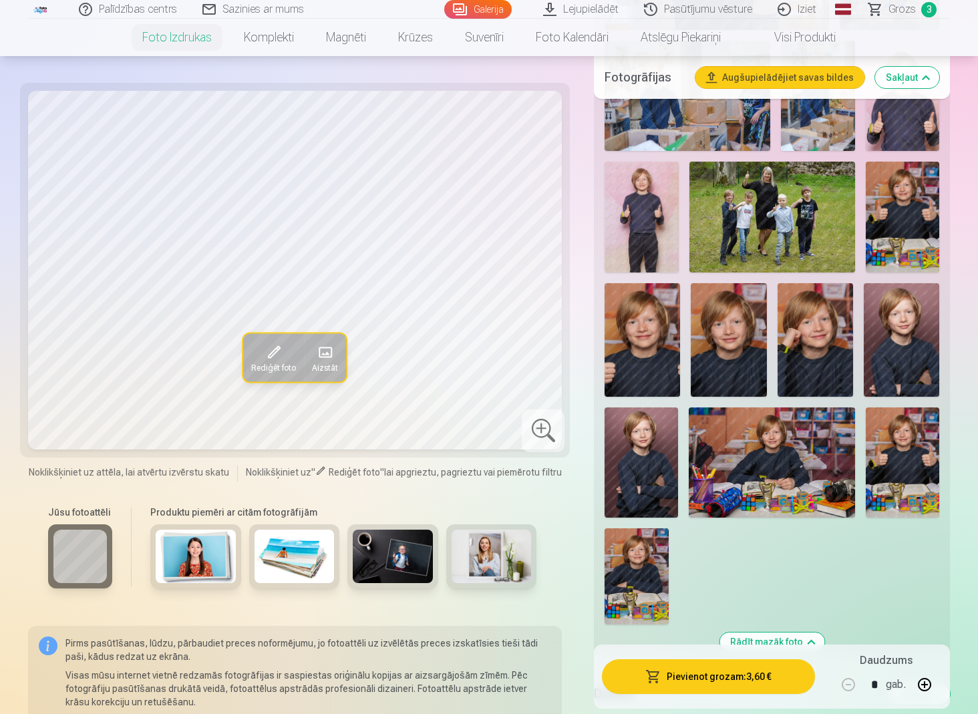
click at [737, 612] on button "Pievienot grozam : 3,60 €" at bounding box center [708, 677] width 213 height 35
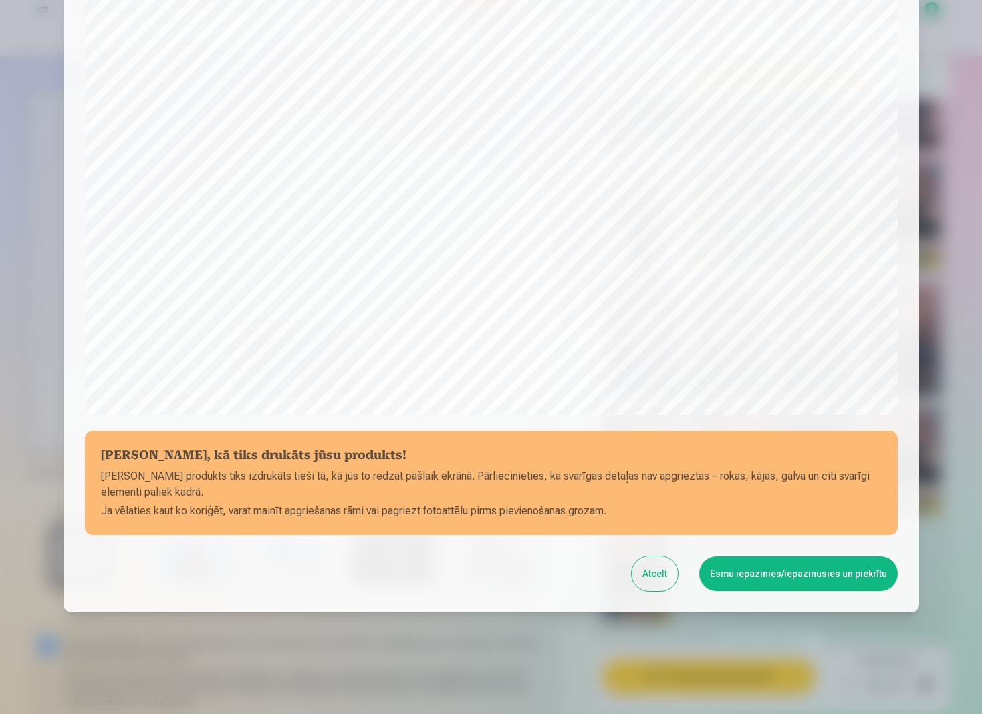
scroll to position [248, 0]
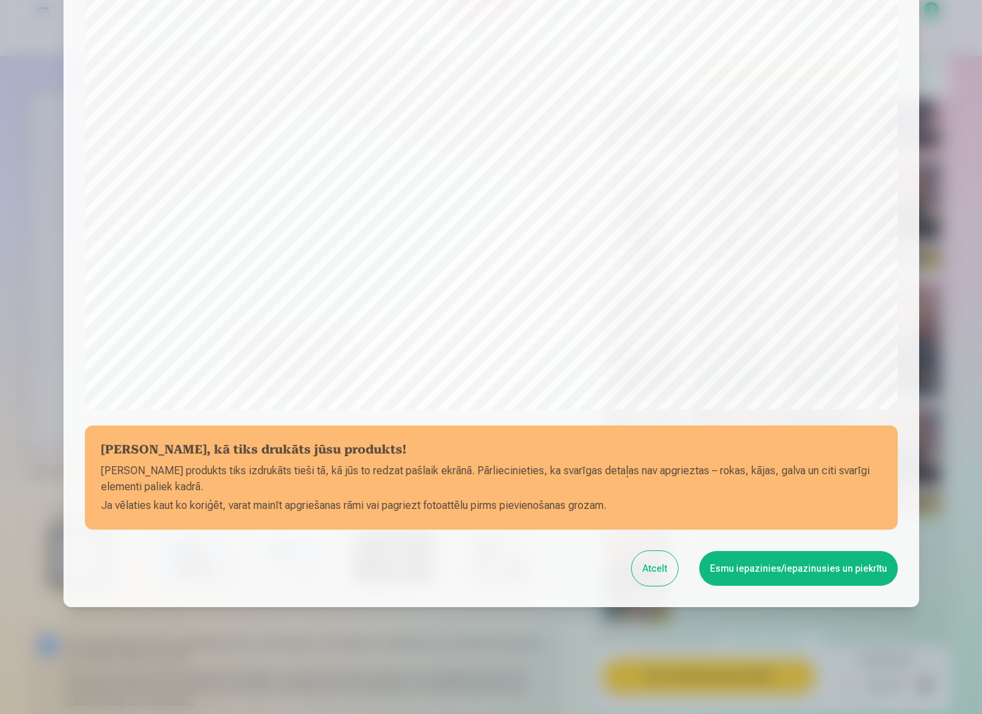
click at [749, 575] on button "Esmu iepazinies/iepazinusies un piekrītu" at bounding box center [798, 568] width 198 height 35
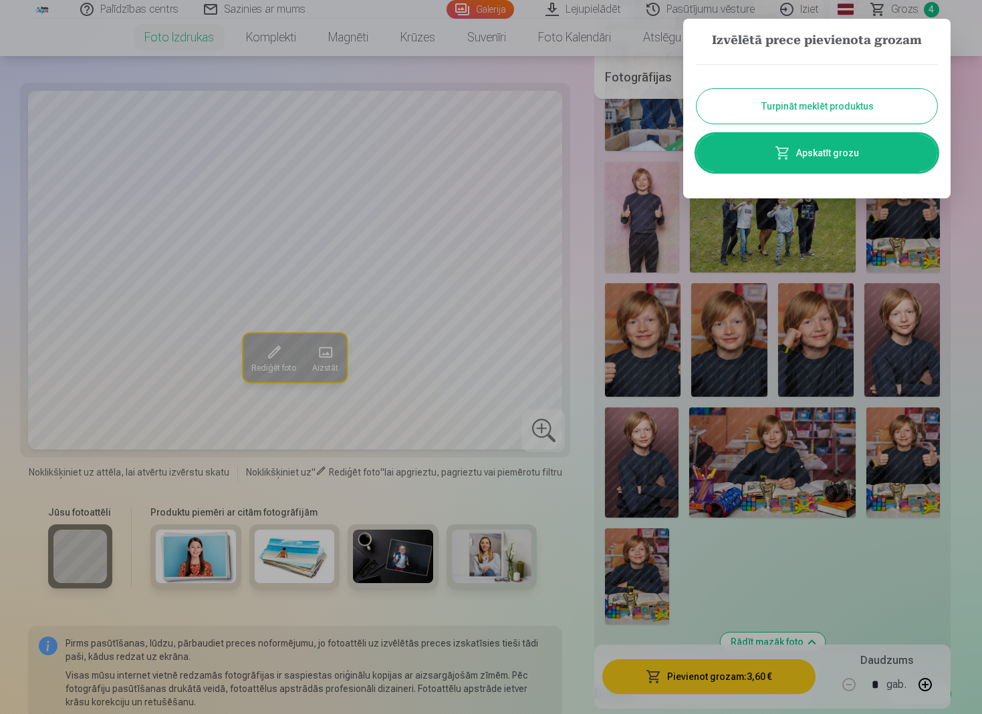
click at [799, 148] on link "Apskatīt grozu" at bounding box center [816, 152] width 241 height 37
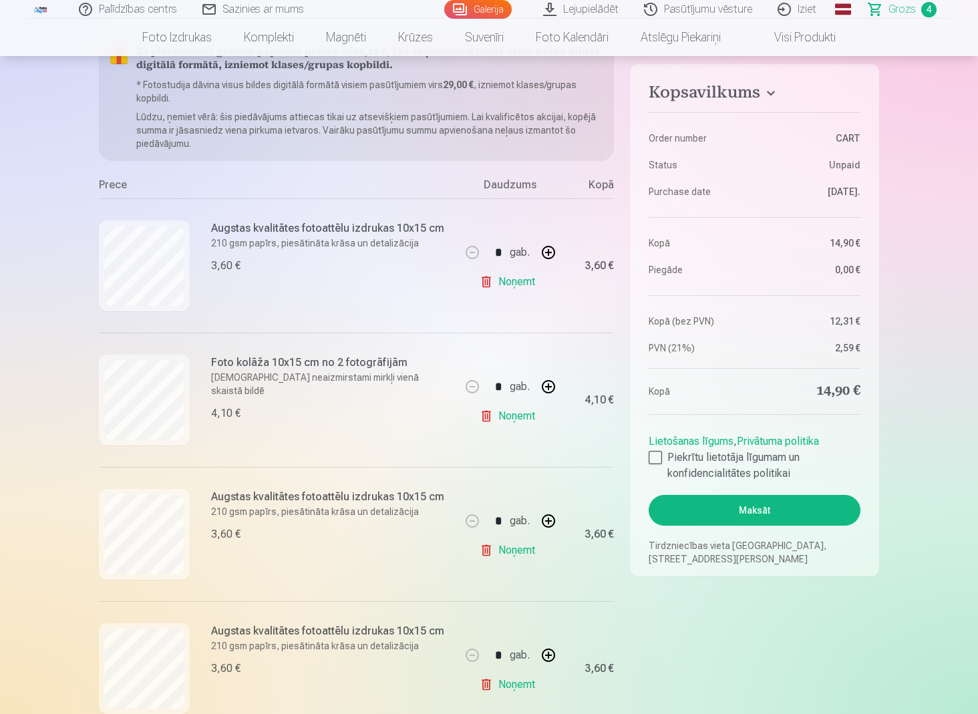
scroll to position [137, 0]
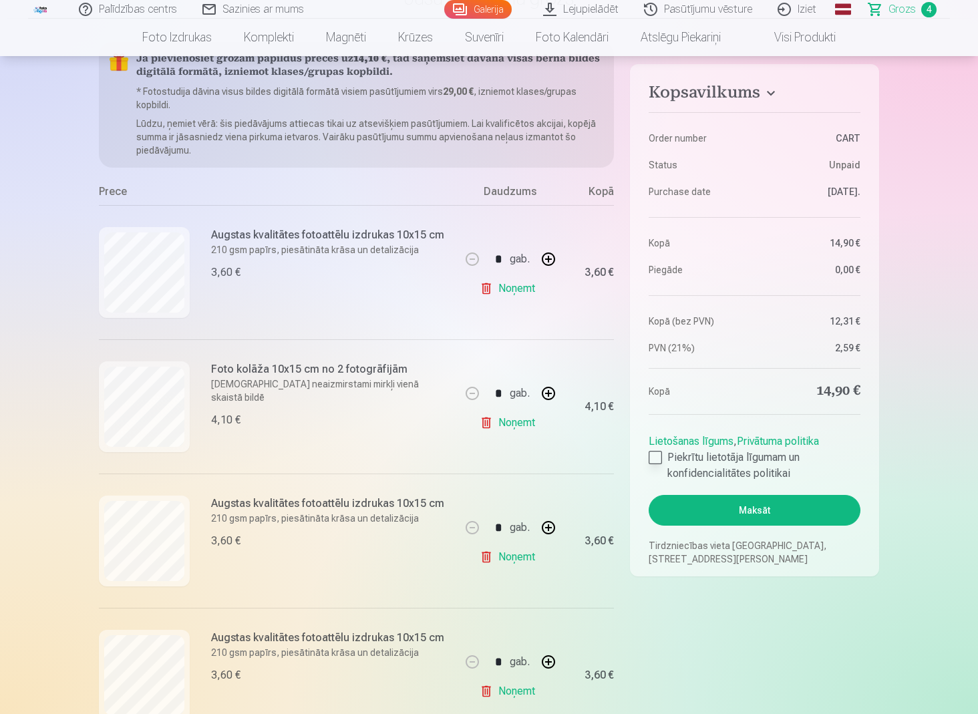
click at [660, 460] on div at bounding box center [655, 457] width 13 height 13
click at [694, 509] on button "Maksāt" at bounding box center [755, 510] width 212 height 31
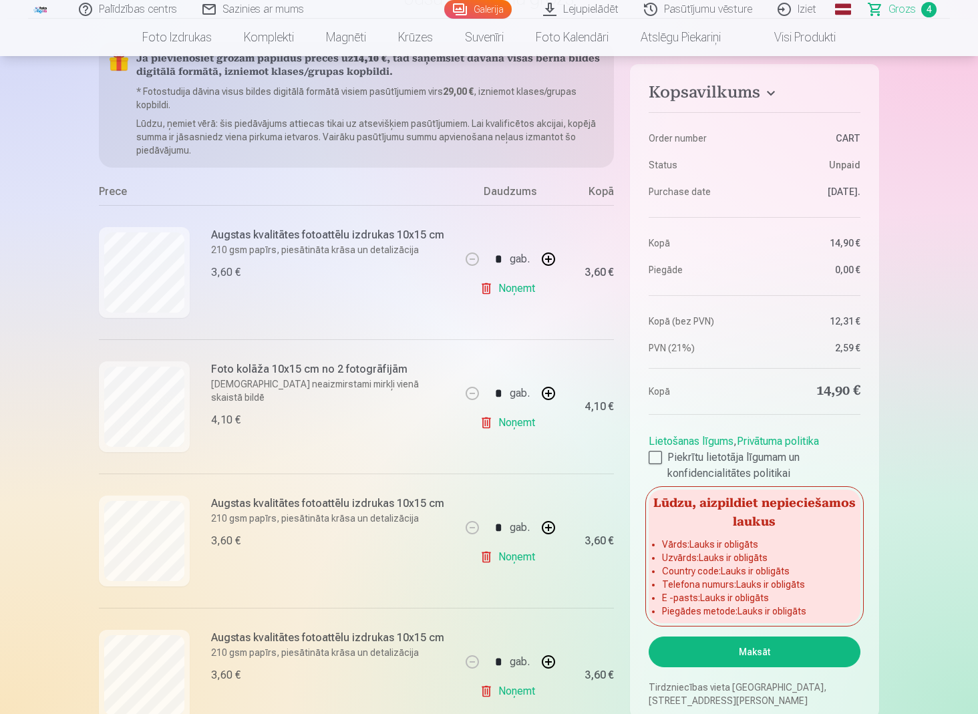
scroll to position [658, 0]
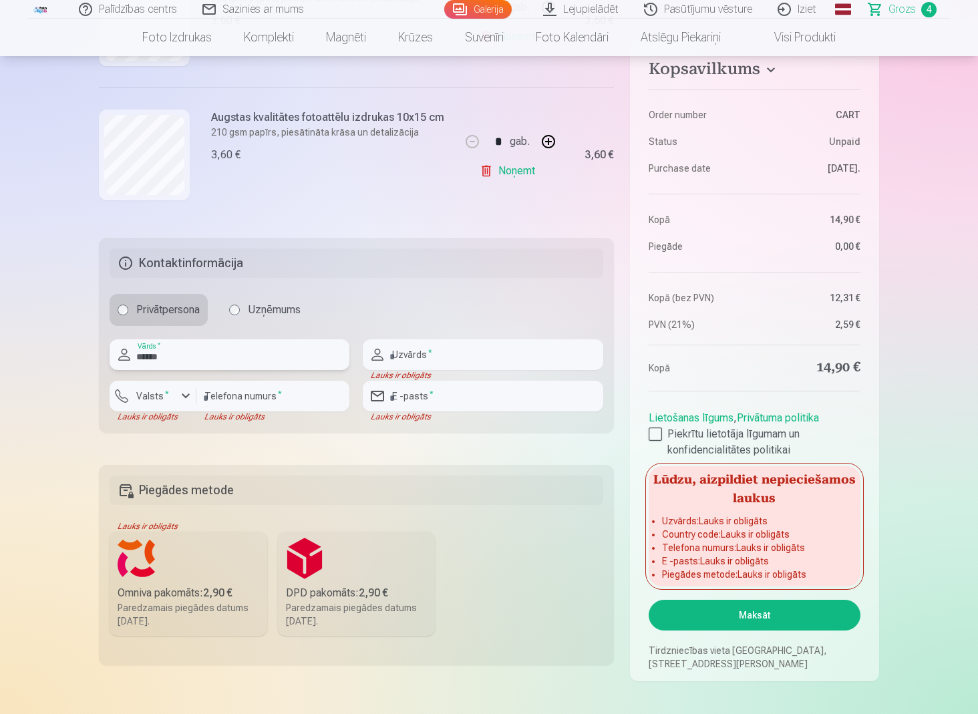
type input "******"
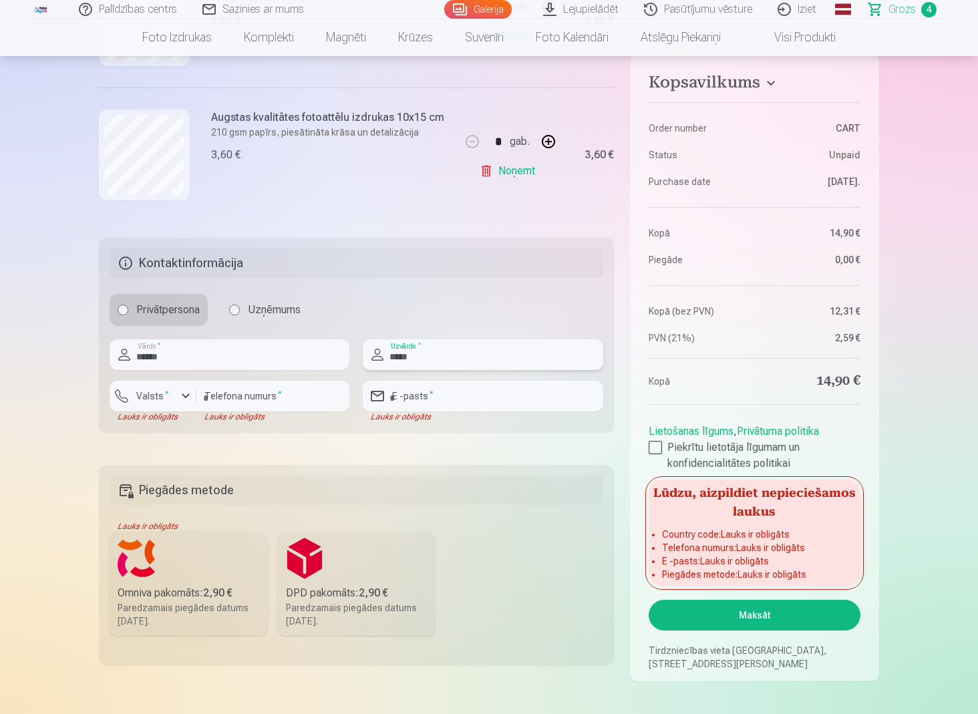
type input "*****"
click at [188, 398] on div "button" at bounding box center [186, 396] width 16 height 16
click at [176, 424] on li "+371 Latvija" at bounding box center [167, 427] width 95 height 27
click at [222, 394] on input "number" at bounding box center [272, 396] width 153 height 31
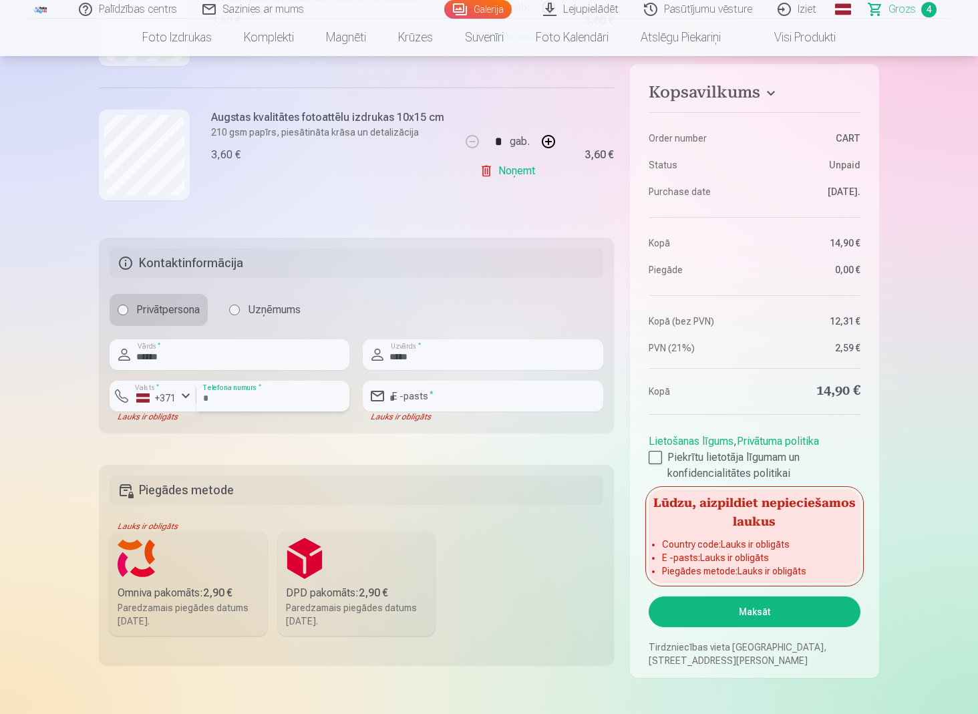
type input "********"
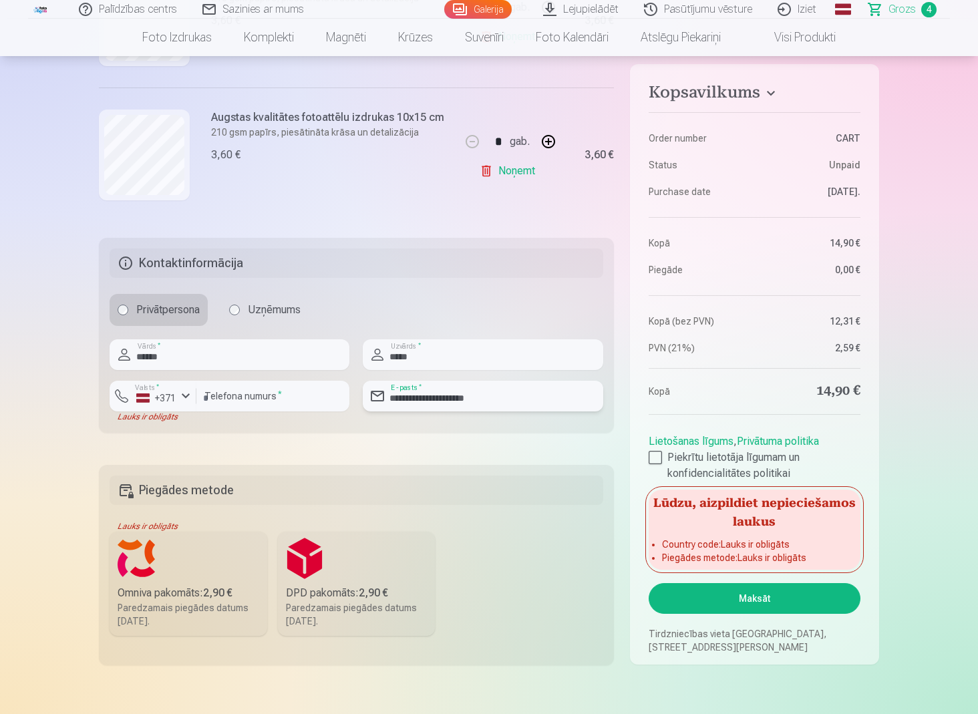
type input "**********"
click at [370, 487] on h5 "Piegādes metode" at bounding box center [357, 490] width 494 height 29
click at [225, 571] on label "Omniva pakomāts : 2,90 € Paredzamais piegādes datums 20.09.2025." at bounding box center [189, 584] width 158 height 104
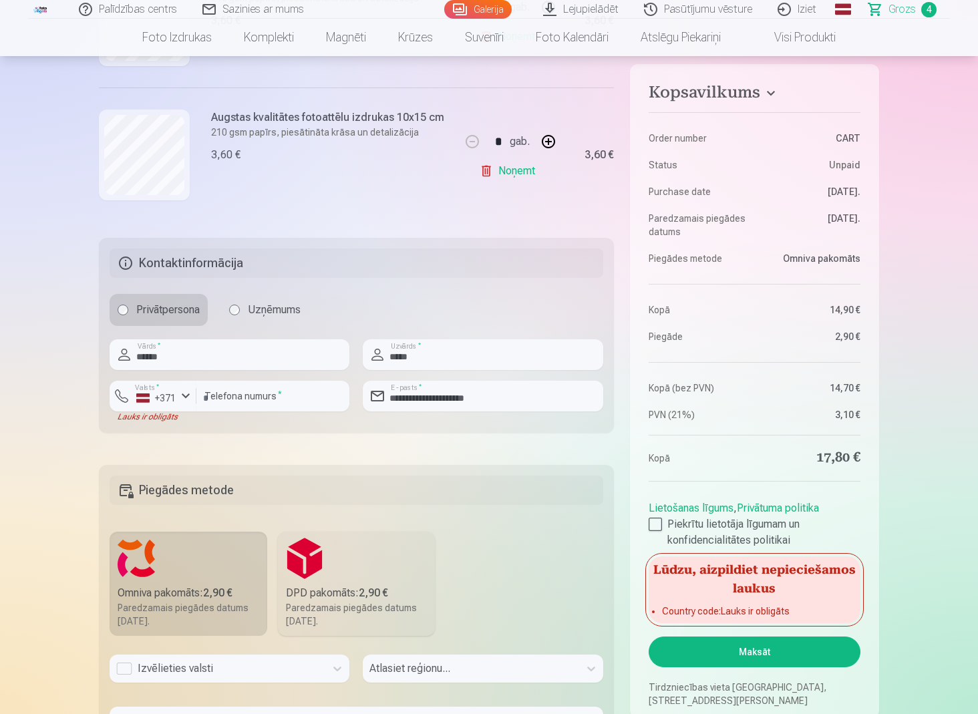
click at [121, 612] on div "Izvēlieties valsti" at bounding box center [230, 669] width 240 height 28
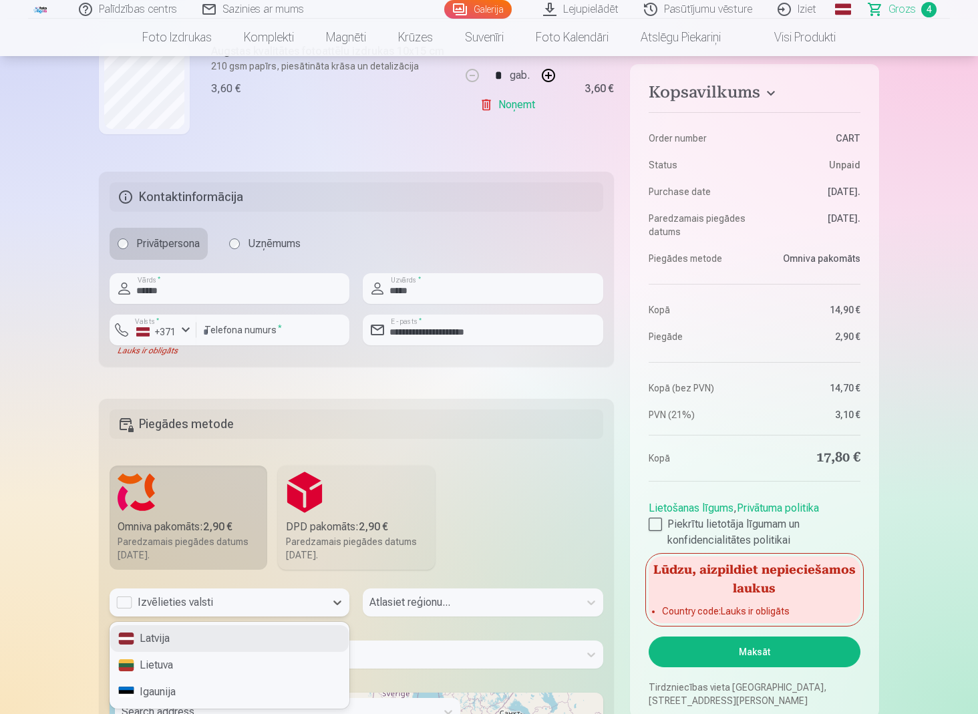
click at [136, 612] on div "Latvija" at bounding box center [229, 639] width 239 height 27
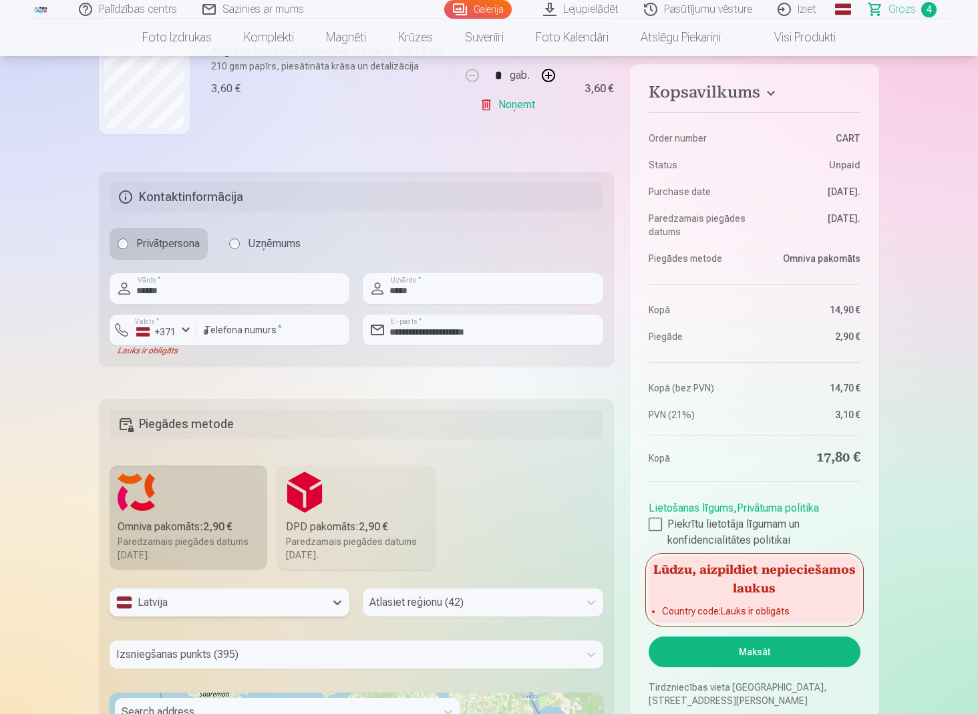
click at [437, 601] on div "Atlasiet reģionu (42)" at bounding box center [483, 603] width 240 height 28
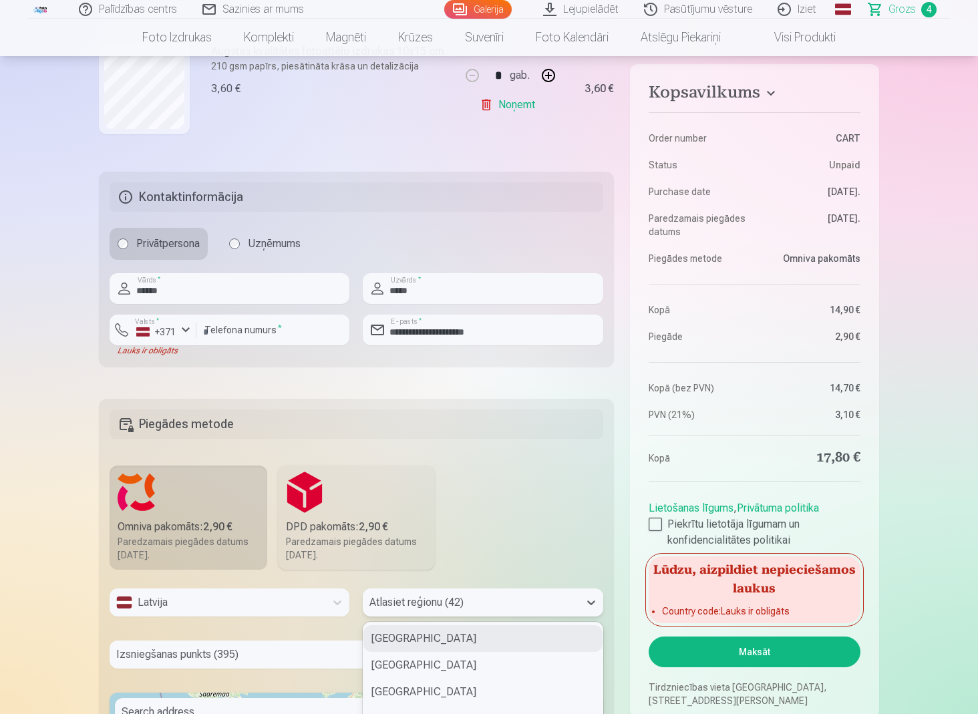
scroll to position [839, 0]
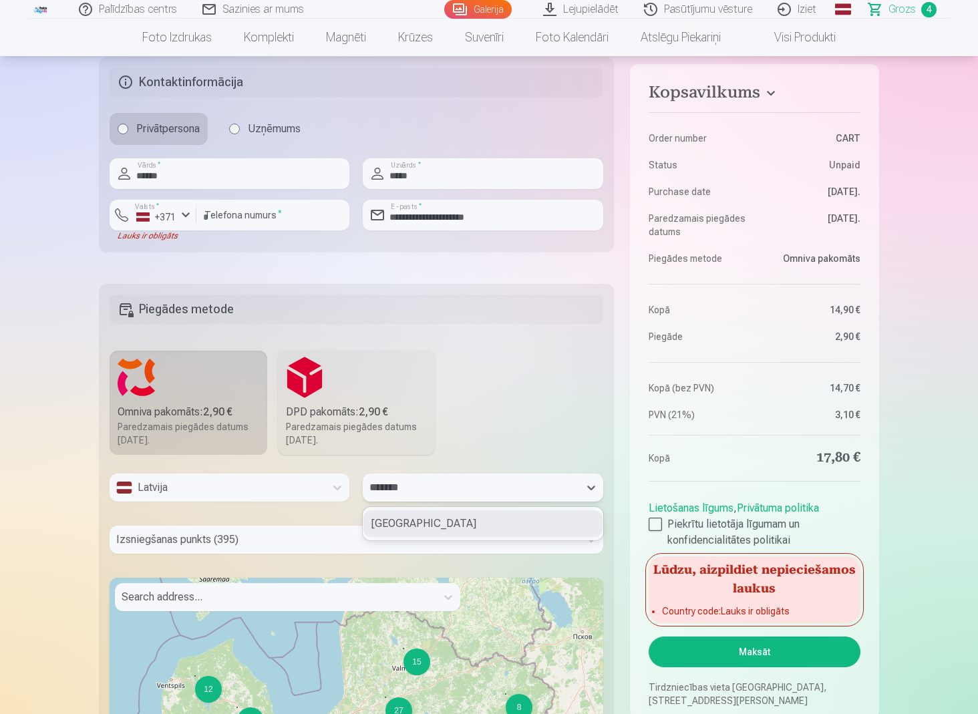
type input "********"
click at [432, 525] on div "Valmieras novads" at bounding box center [483, 524] width 239 height 27
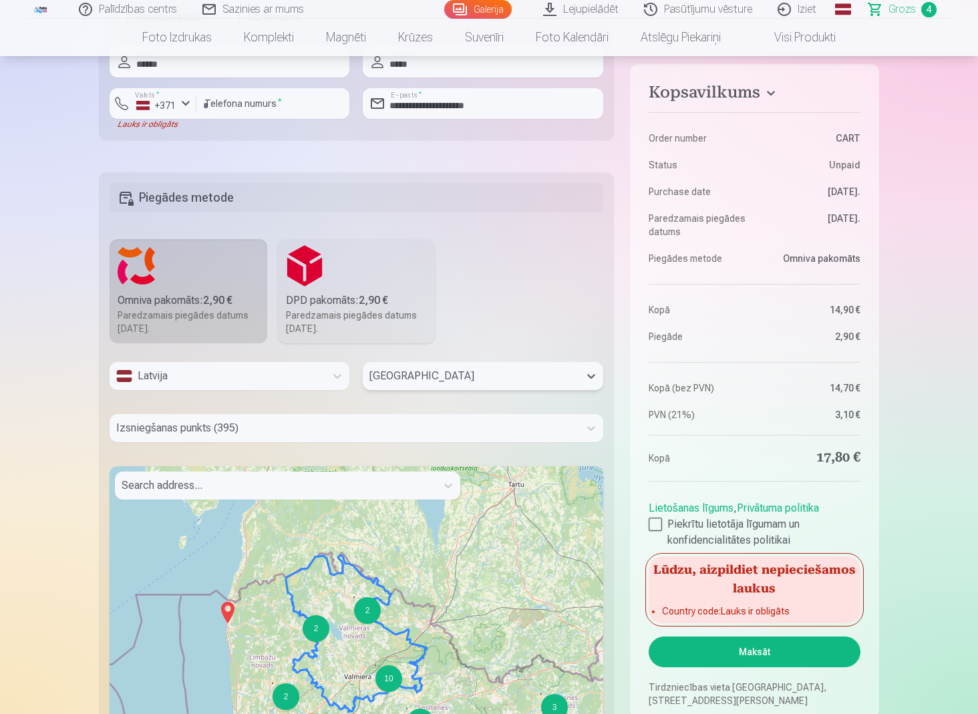
scroll to position [956, 0]
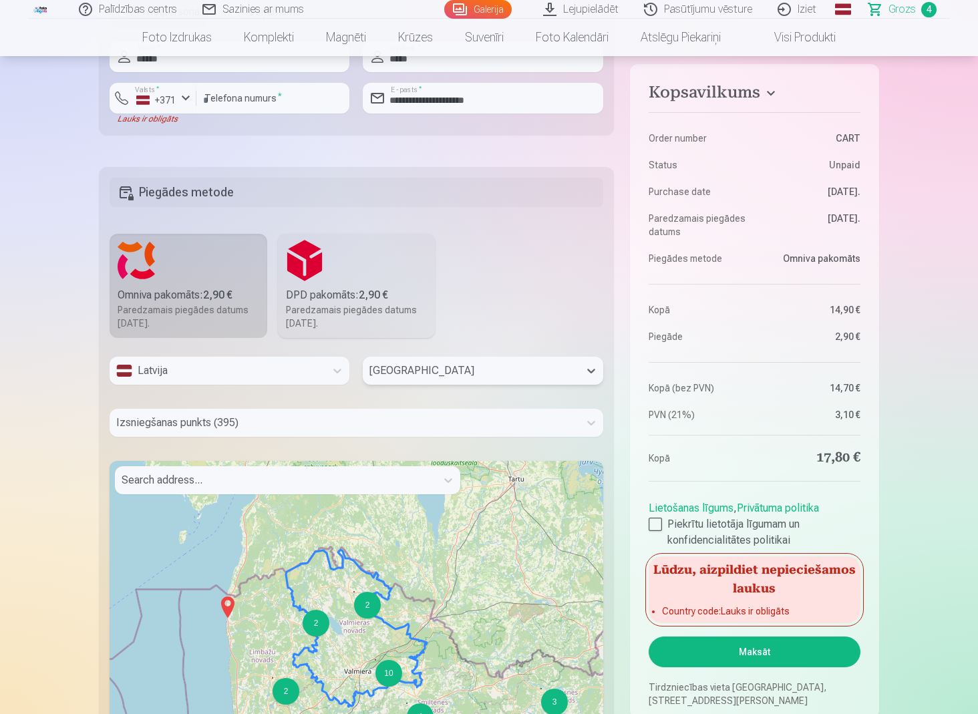
click at [277, 424] on div at bounding box center [344, 423] width 456 height 19
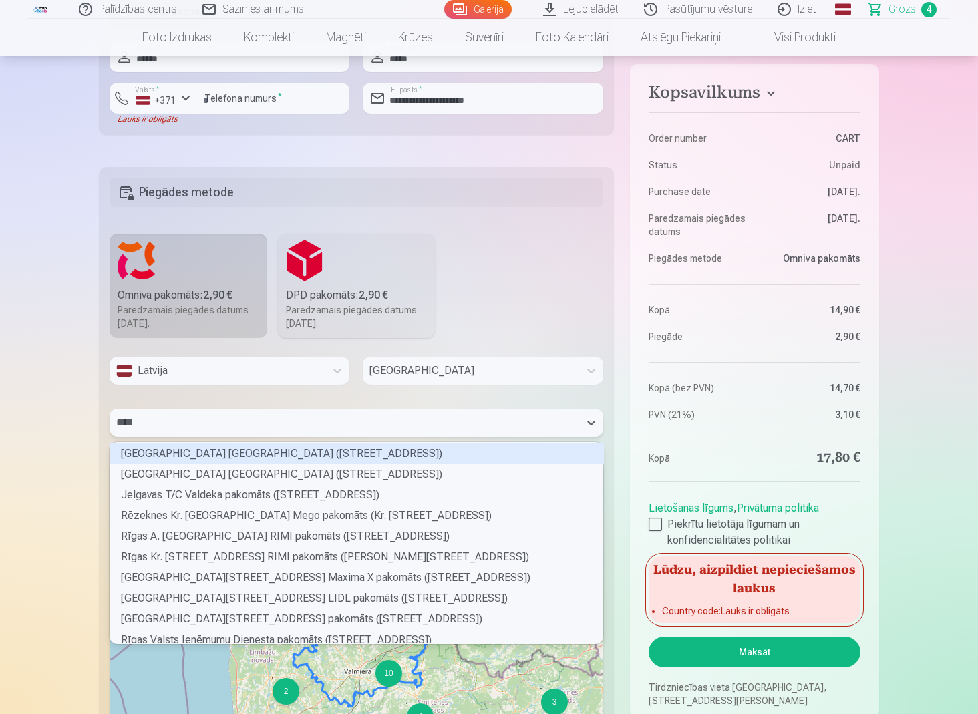
scroll to position [183, 489]
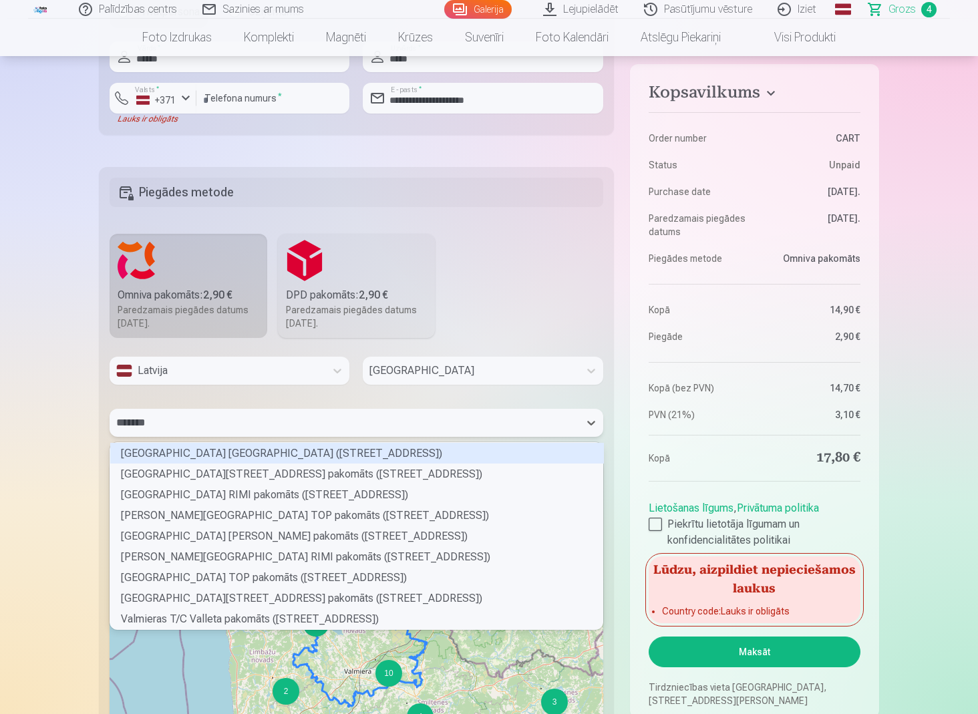
type input "********"
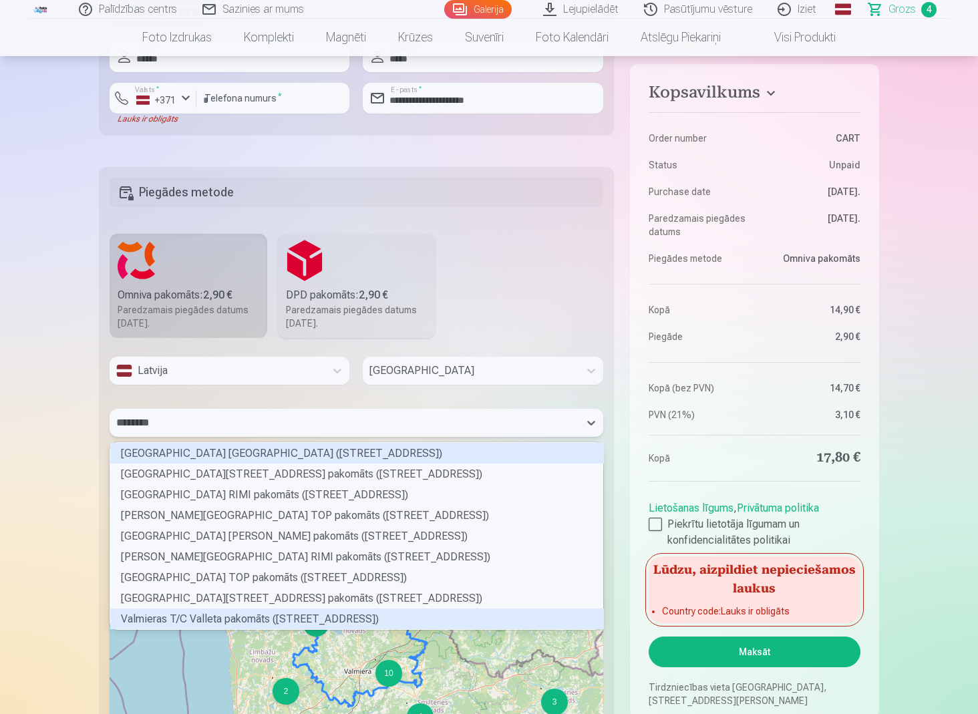
click at [246, 612] on div "Valmieras T/C Valleta pakomāts (Rīgas iela 4)" at bounding box center [357, 619] width 494 height 21
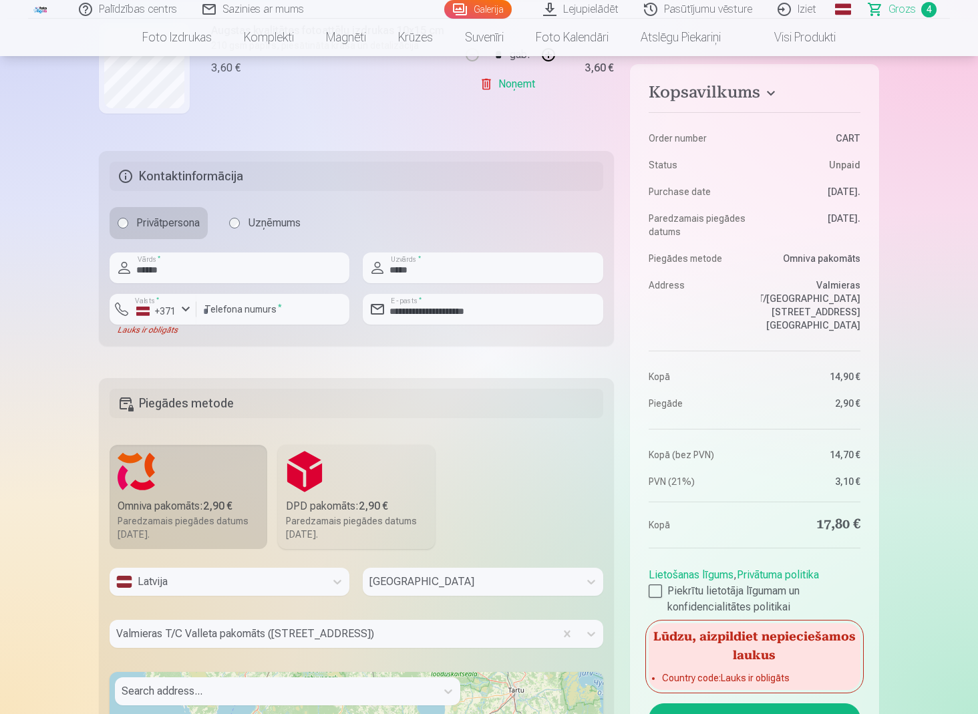
scroll to position [744, 0]
click at [188, 310] on div "button" at bounding box center [186, 310] width 16 height 16
click at [185, 368] on li "+370 Lietuva" at bounding box center [179, 368] width 118 height 27
click at [184, 304] on div "button" at bounding box center [186, 310] width 16 height 16
click at [178, 339] on li "+371 Latvija" at bounding box center [181, 341] width 122 height 27
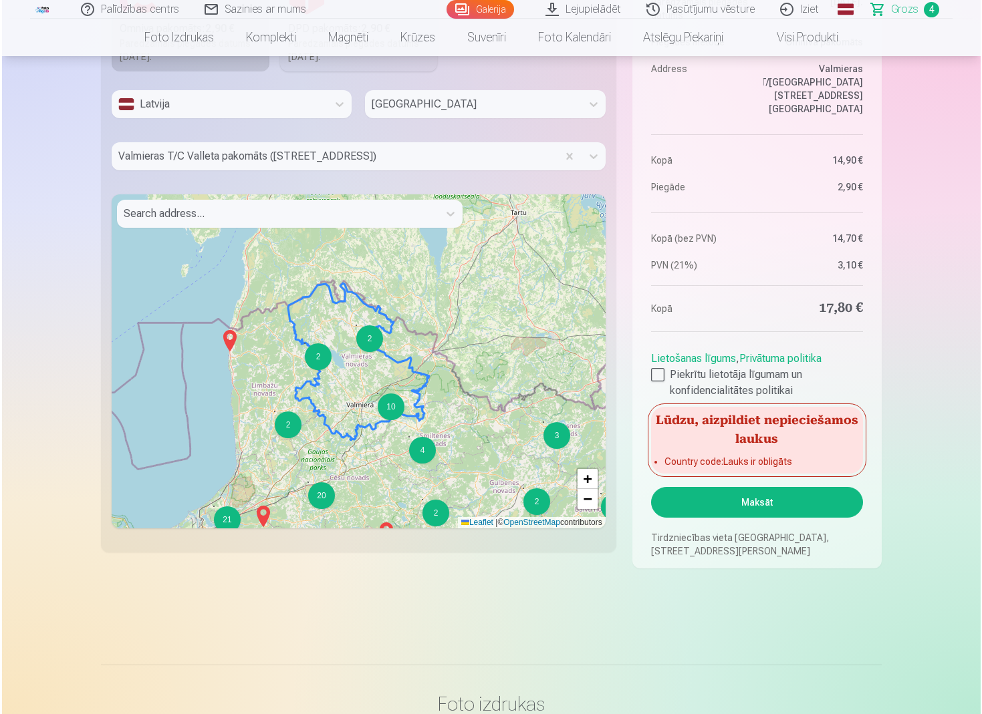
scroll to position [1223, 0]
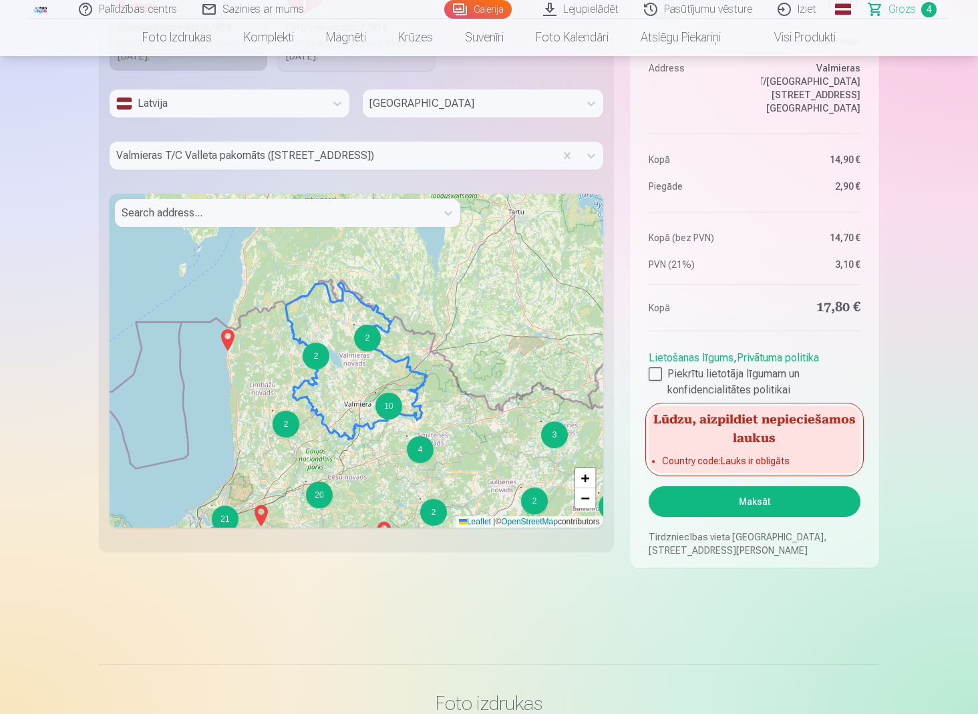
click at [749, 500] on button "Maksāt" at bounding box center [755, 502] width 212 height 31
